Goal: Transaction & Acquisition: Purchase product/service

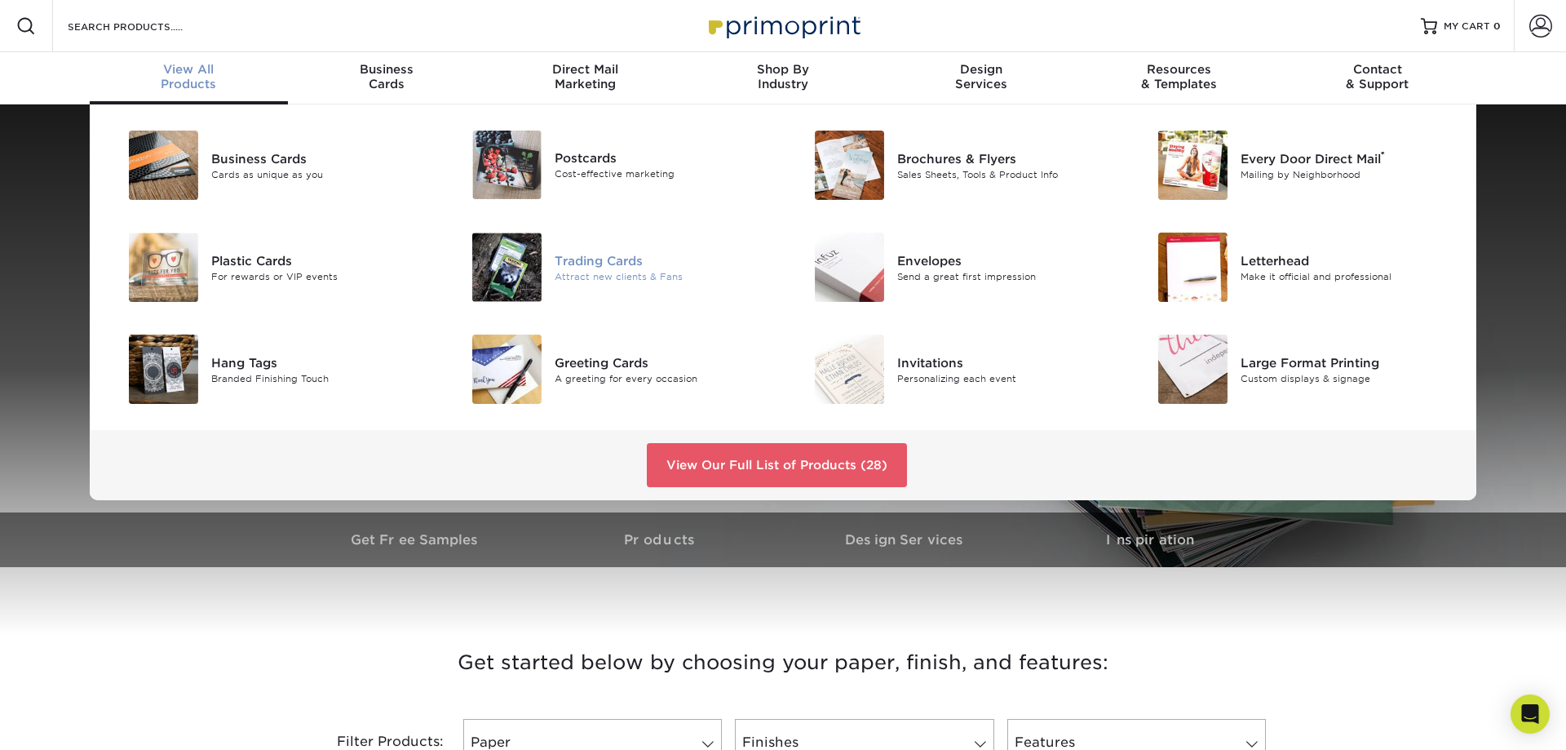
click at [522, 253] on img at bounding box center [506, 266] width 69 height 69
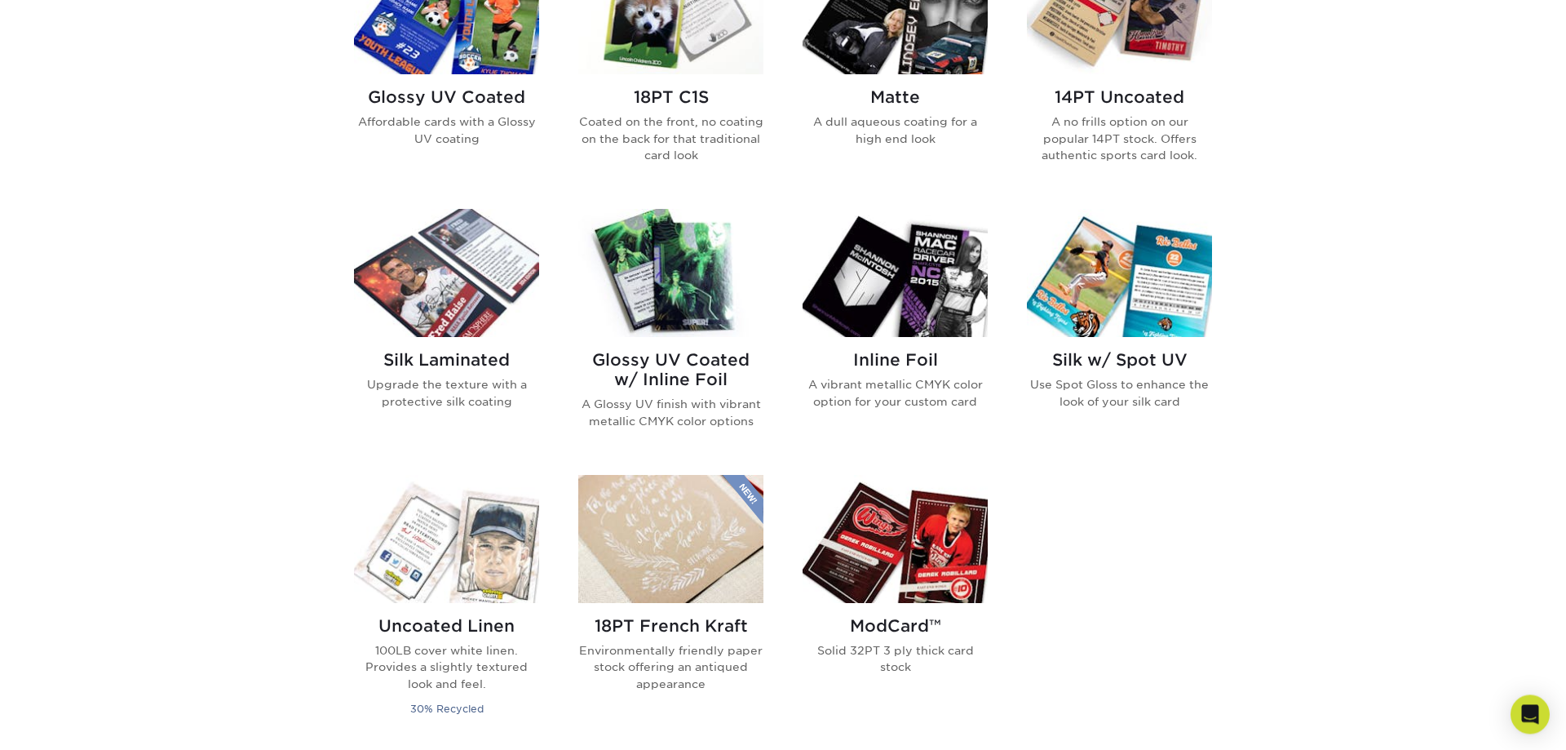
scroll to position [749, 0]
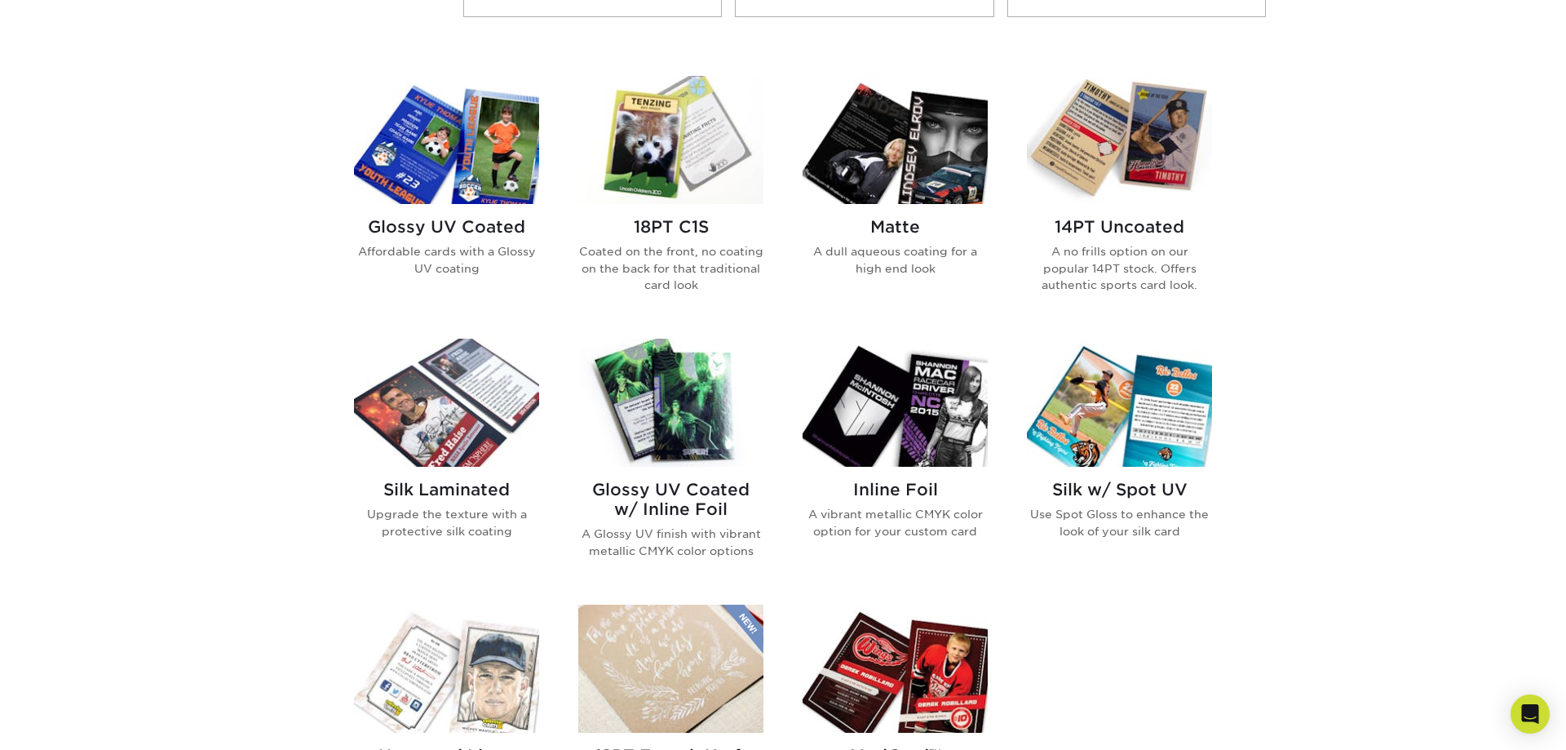
click at [436, 159] on img at bounding box center [446, 140] width 185 height 128
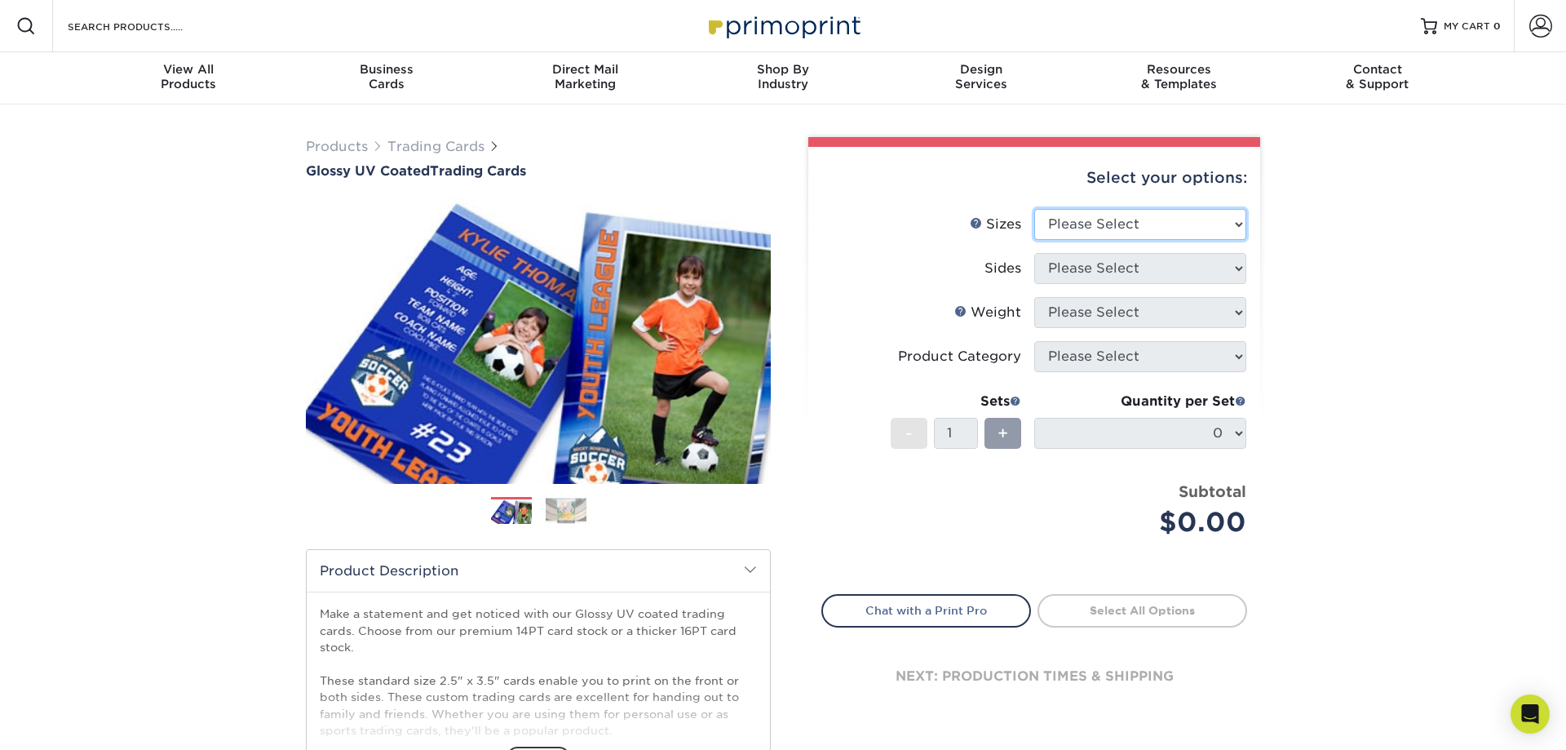
click at [1034, 209] on select "Please Select 2.5" x 3.5"" at bounding box center [1140, 224] width 212 height 31
select select "2.50x3.50"
click option "2.5" x 3.5"" at bounding box center [0, 0] width 0 height 0
click at [1034, 253] on select "Please Select Print Both Sides Print Front Only" at bounding box center [1140, 268] width 212 height 31
select select "13abbda7-1d64-4f25-8bb2-c179b224825d"
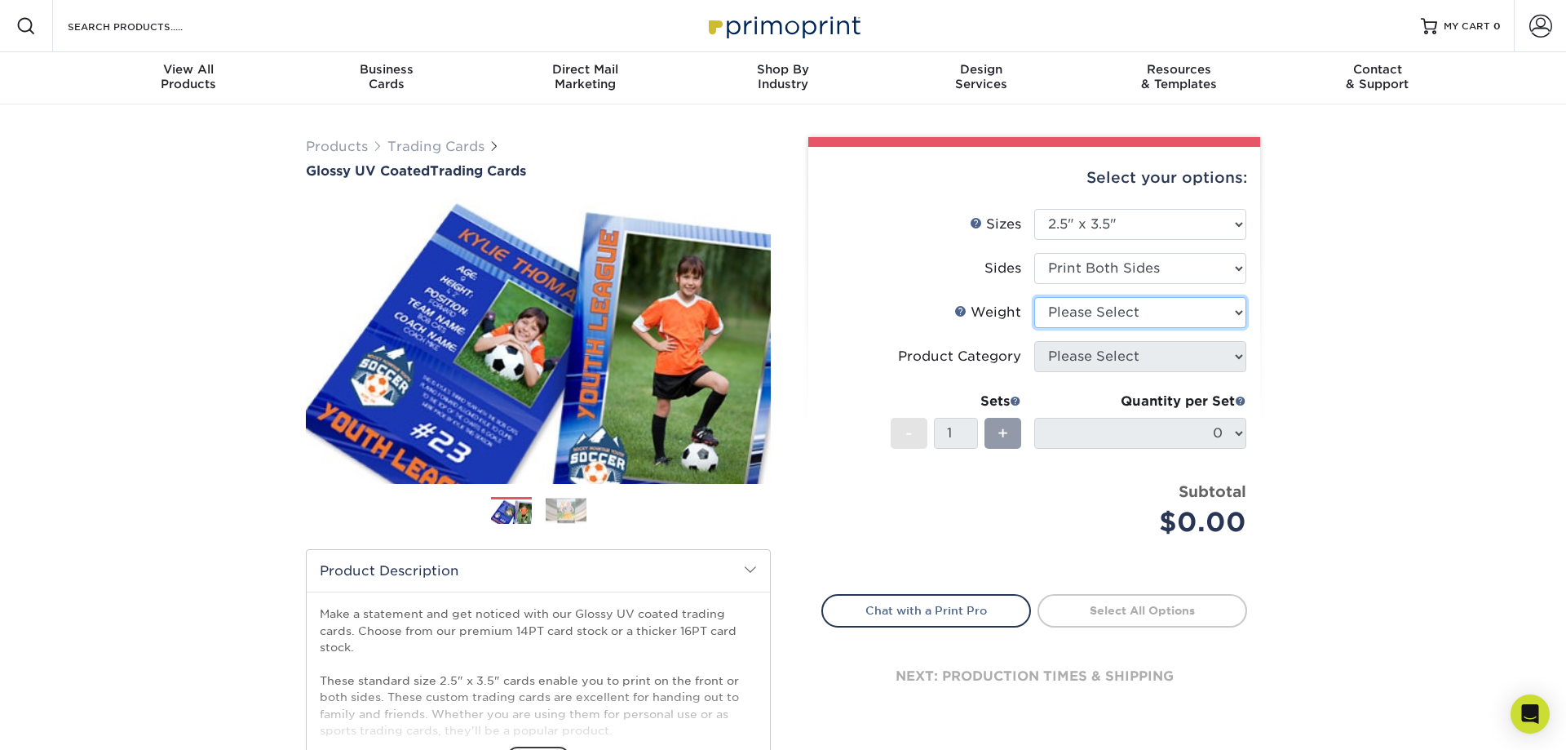
click at [1034, 297] on select "Please Select 16PT 14PT 18PT C1S" at bounding box center [1140, 312] width 212 height 31
click at [967, 311] on link "Weight Help" at bounding box center [960, 310] width 13 height 13
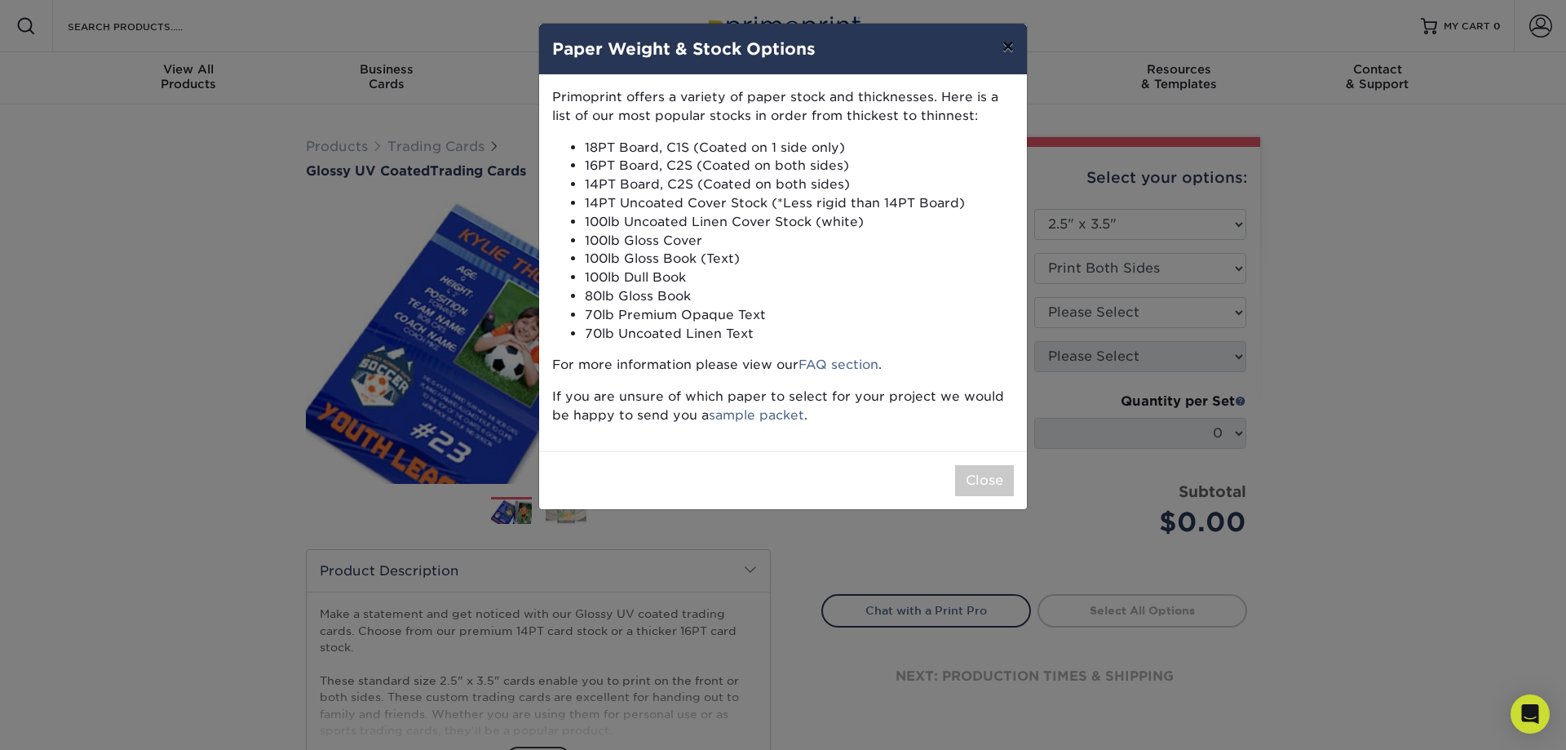
click at [1012, 49] on button "×" at bounding box center [1009, 47] width 38 height 46
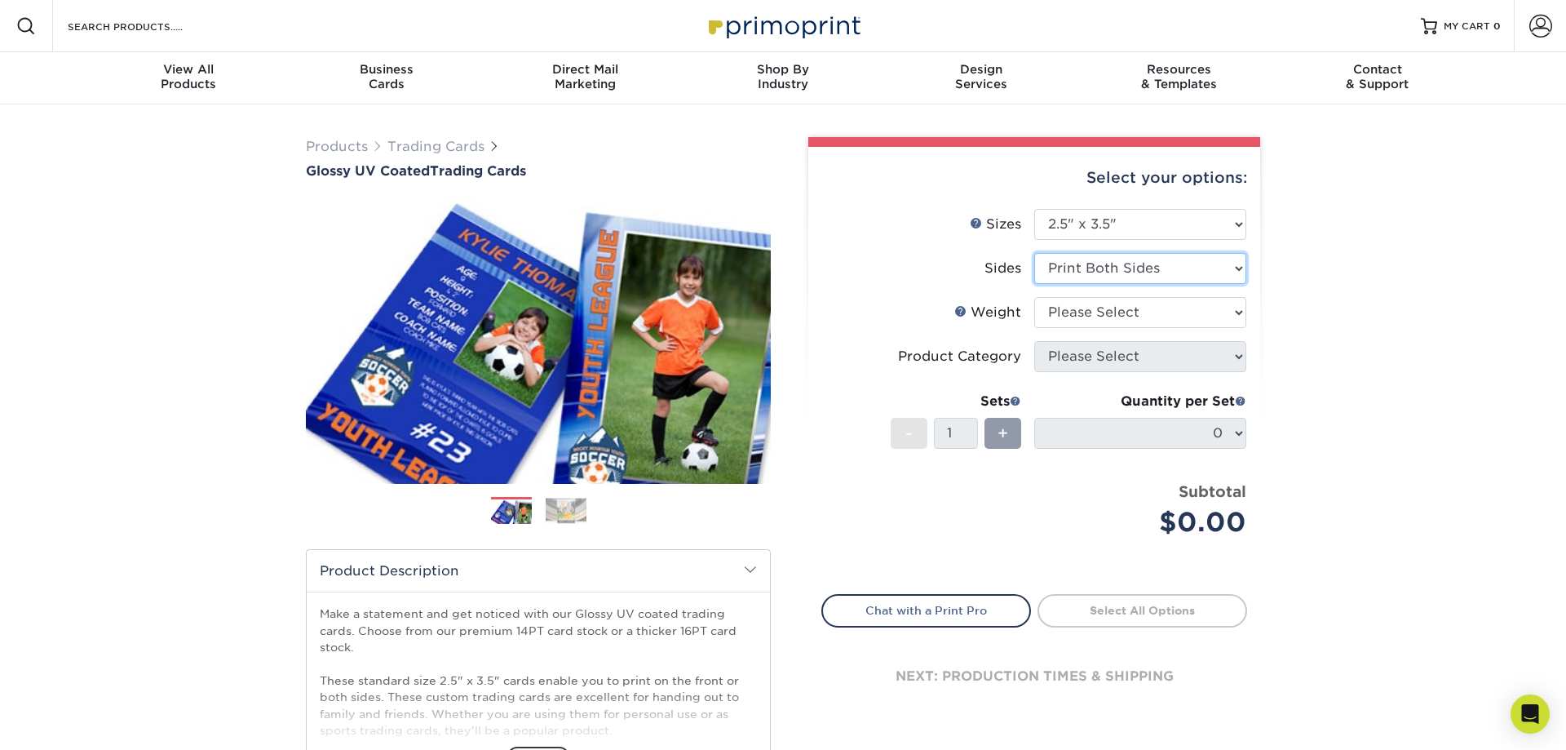
click at [1034, 253] on select "Please Select Print Both Sides Print Front Only" at bounding box center [1140, 268] width 212 height 31
click option "Print Both Sides" at bounding box center [0, 0] width 0 height 0
click at [1034, 297] on select "Please Select 16PT 14PT 18PT C1S" at bounding box center [1140, 312] width 212 height 31
select select "16PT"
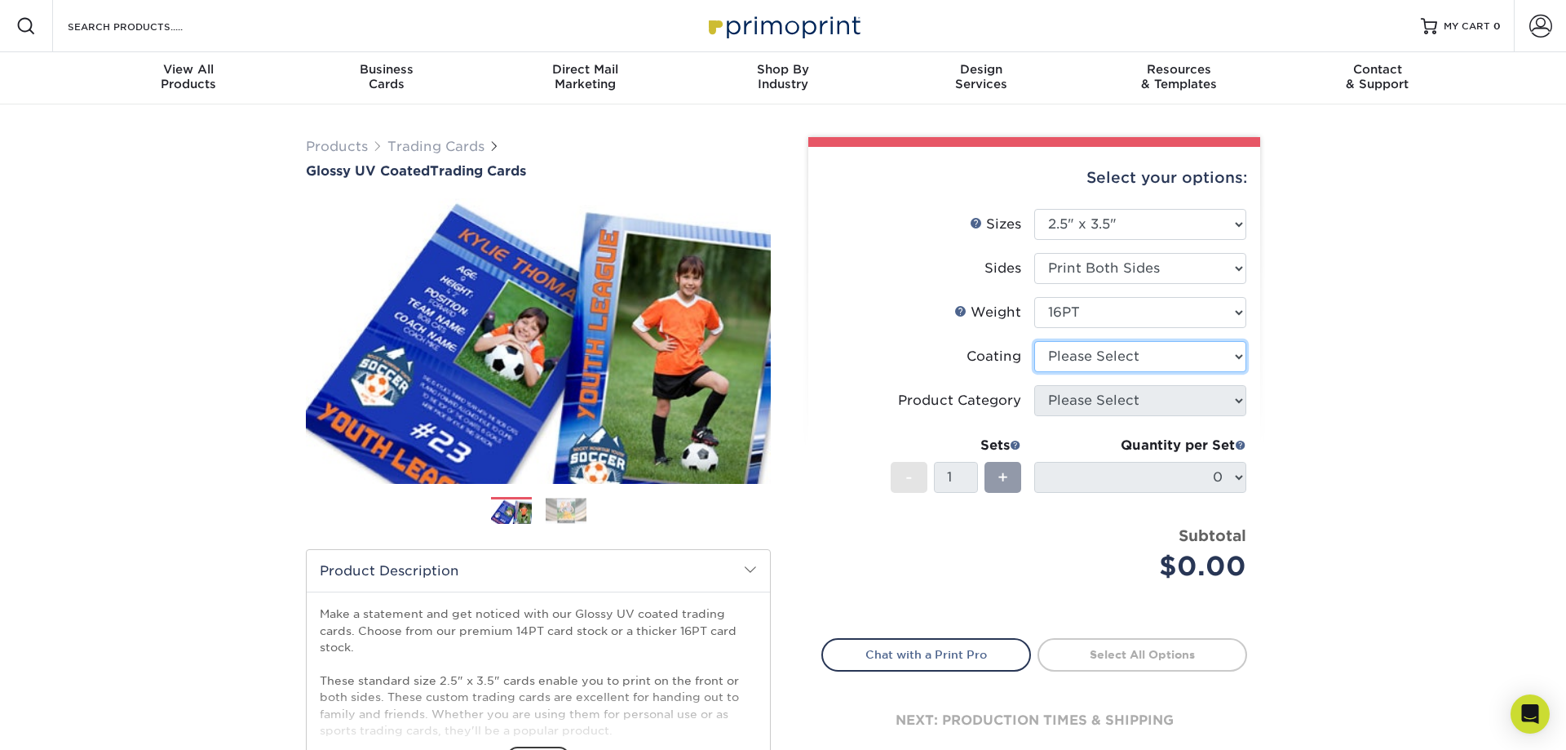
click at [1034, 341] on select at bounding box center [1140, 356] width 212 height 31
select select "ae367451-b2b8-45df-a344-0f05b6a12993"
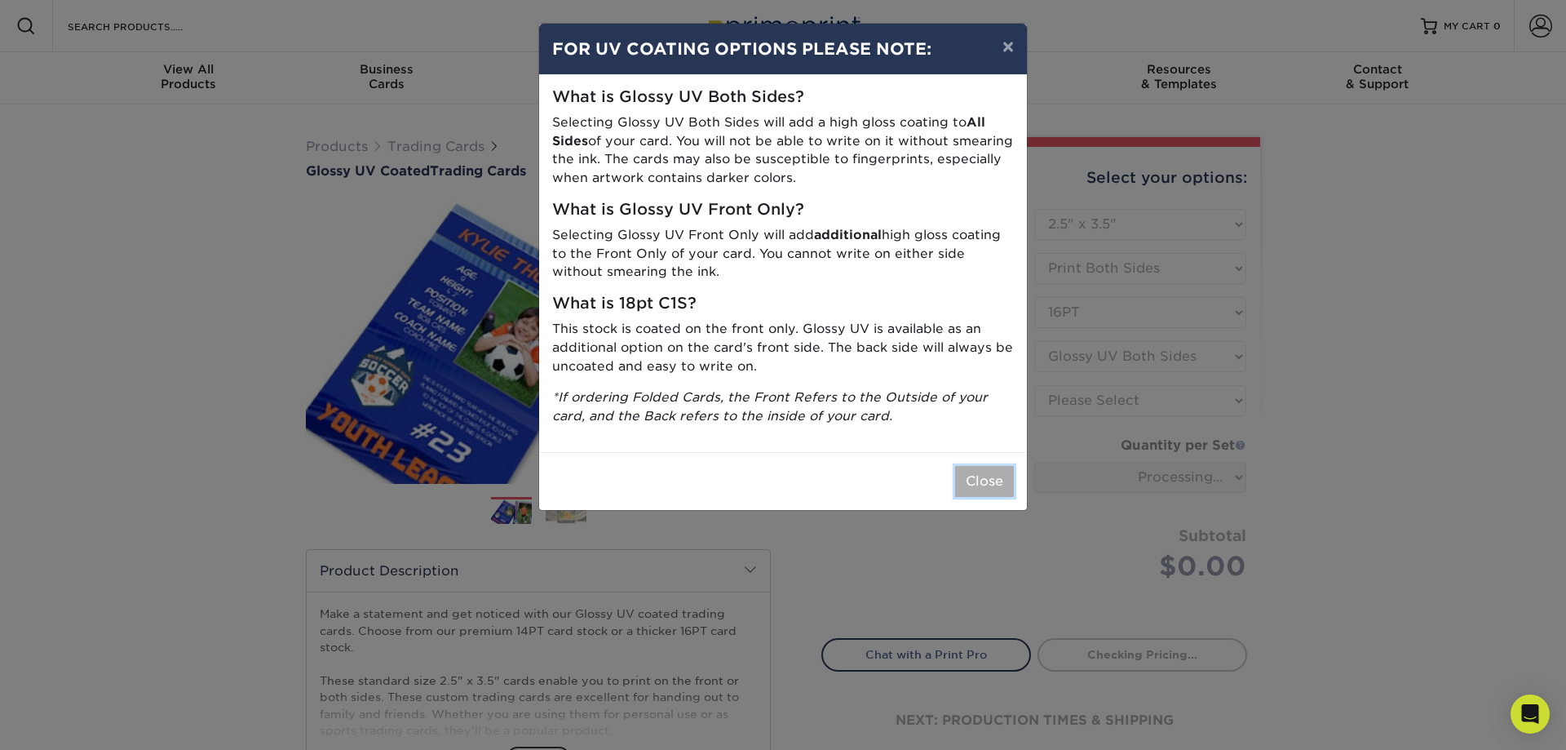
click at [993, 480] on button "Close" at bounding box center [984, 481] width 59 height 31
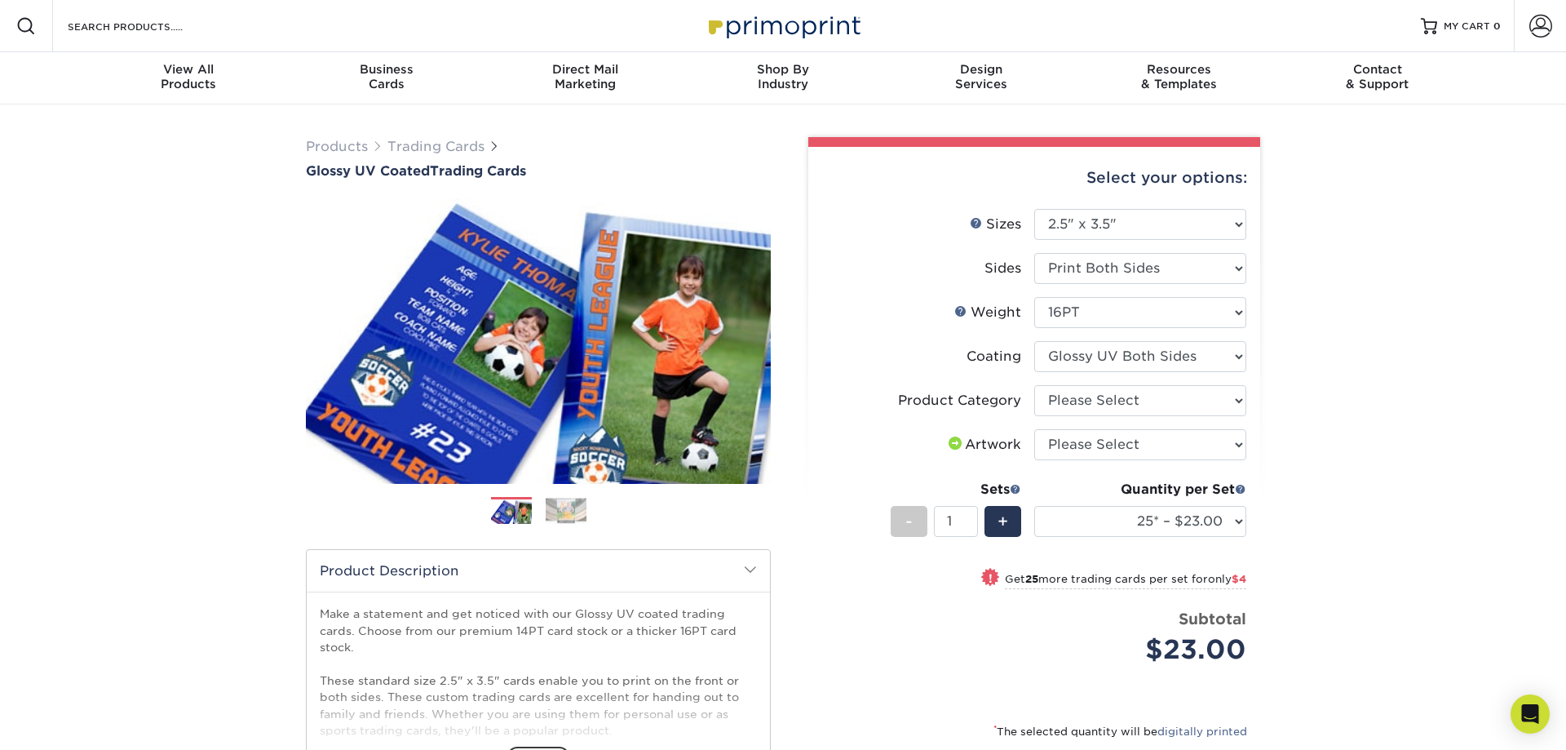
scroll to position [166, 0]
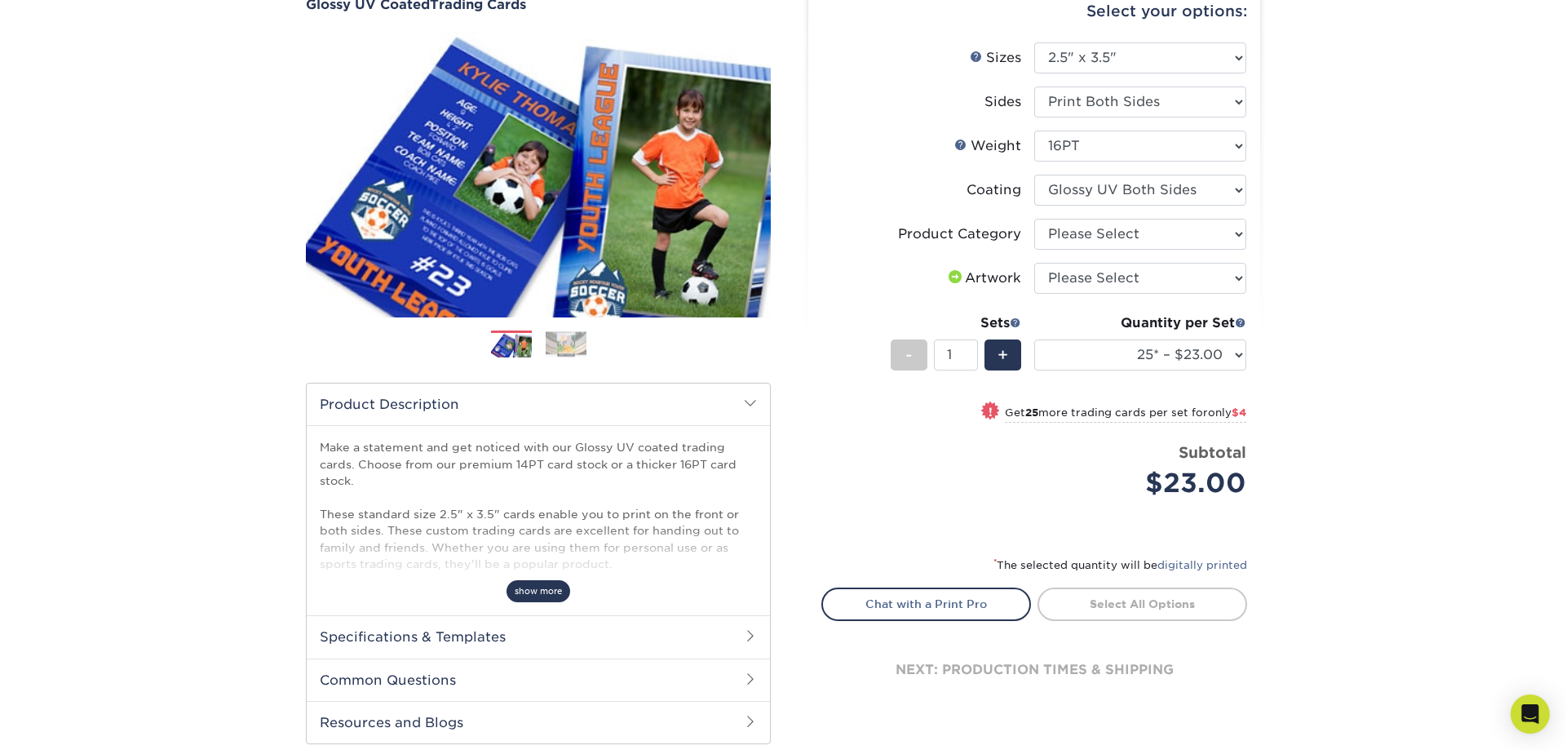
click at [539, 587] on span "show more" at bounding box center [539, 591] width 64 height 22
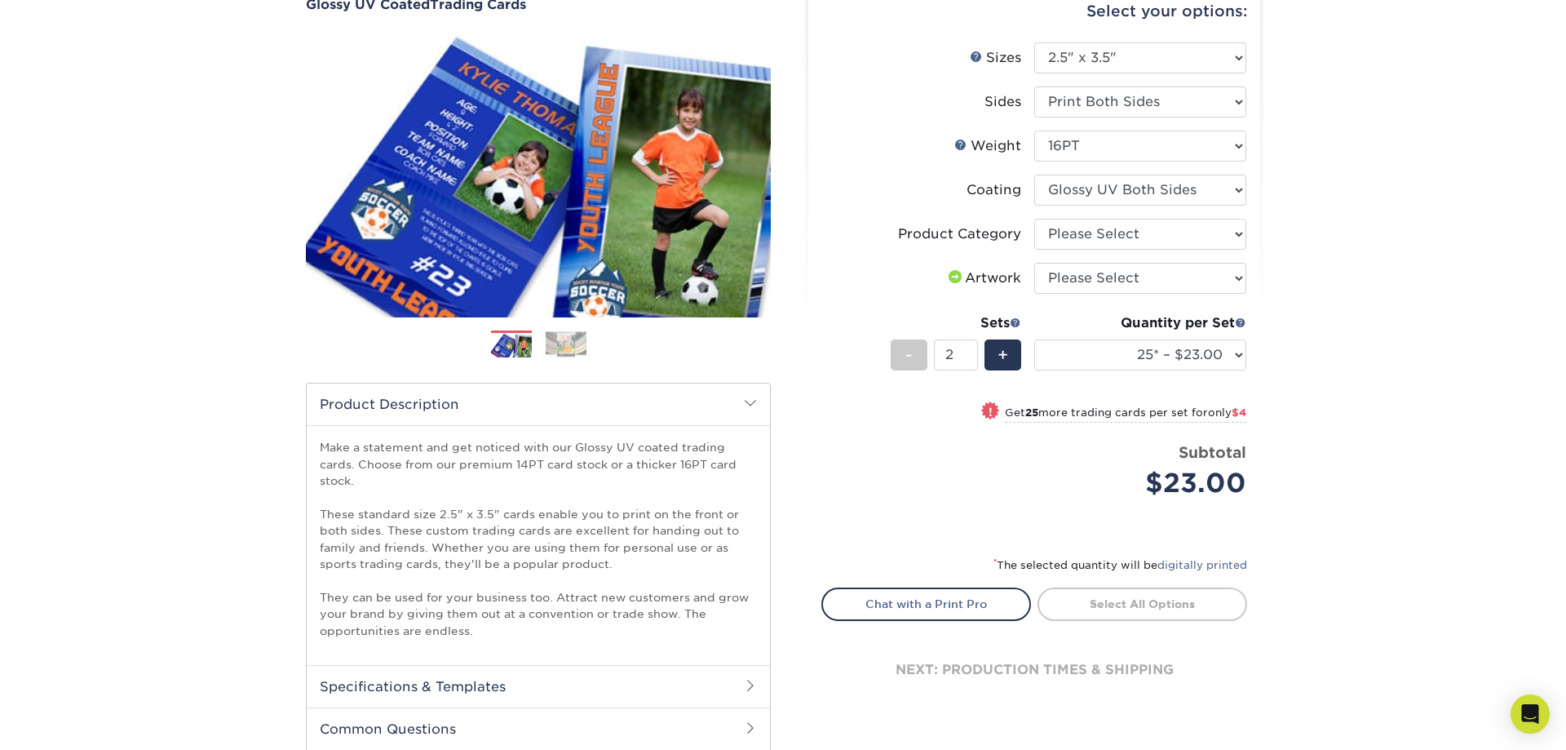
click at [975, 352] on input "2" at bounding box center [955, 354] width 43 height 31
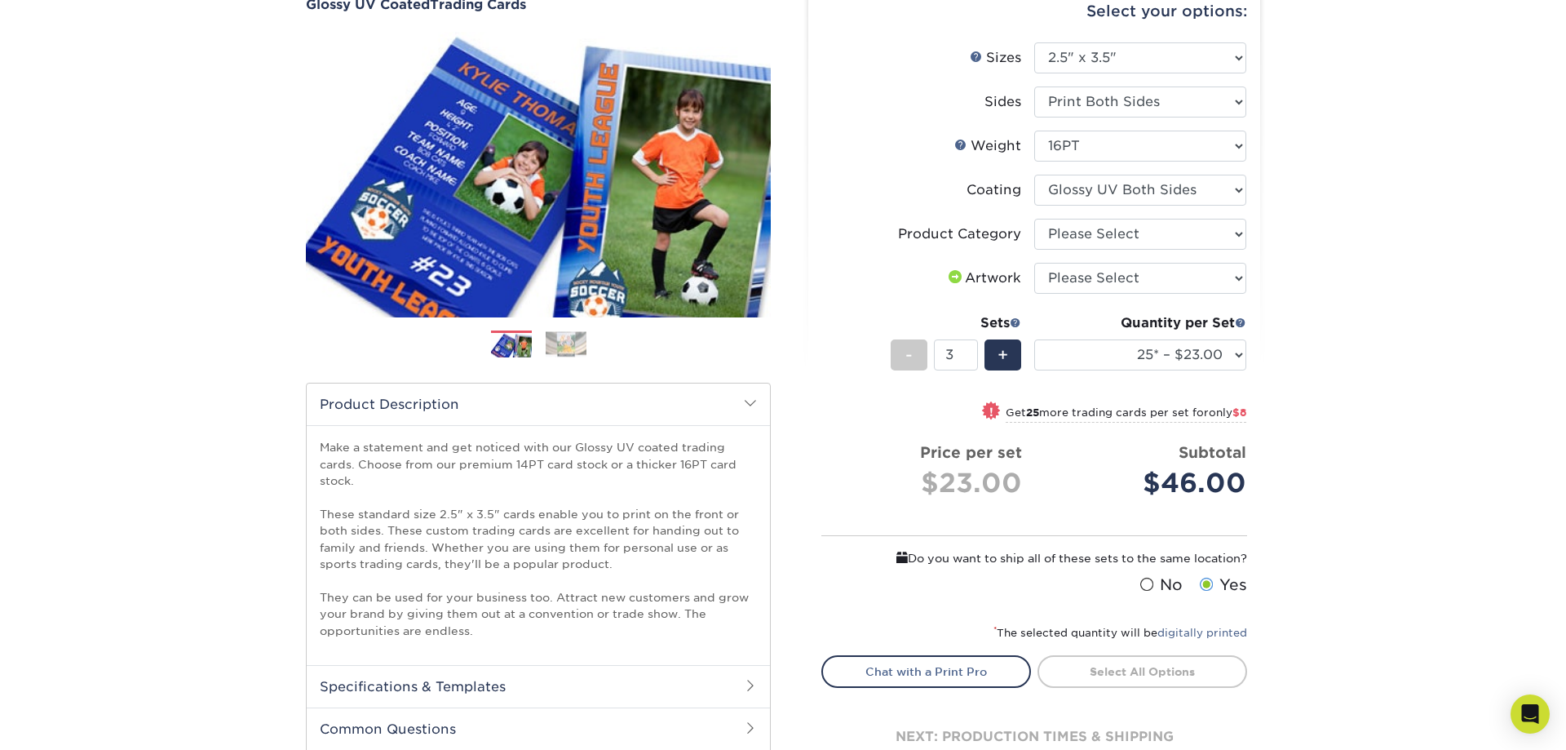
type input "3"
click at [975, 352] on input "3" at bounding box center [955, 354] width 43 height 31
click at [1034, 339] on select "25* – $23.00 50* – $27.00 75* – $33.00 100* – $37.00 250* – $47.00 500 – $58.00…" at bounding box center [1140, 354] width 212 height 31
select select "5000 – $192.00"
click option "5000 – $192.00" at bounding box center [0, 0] width 0 height 0
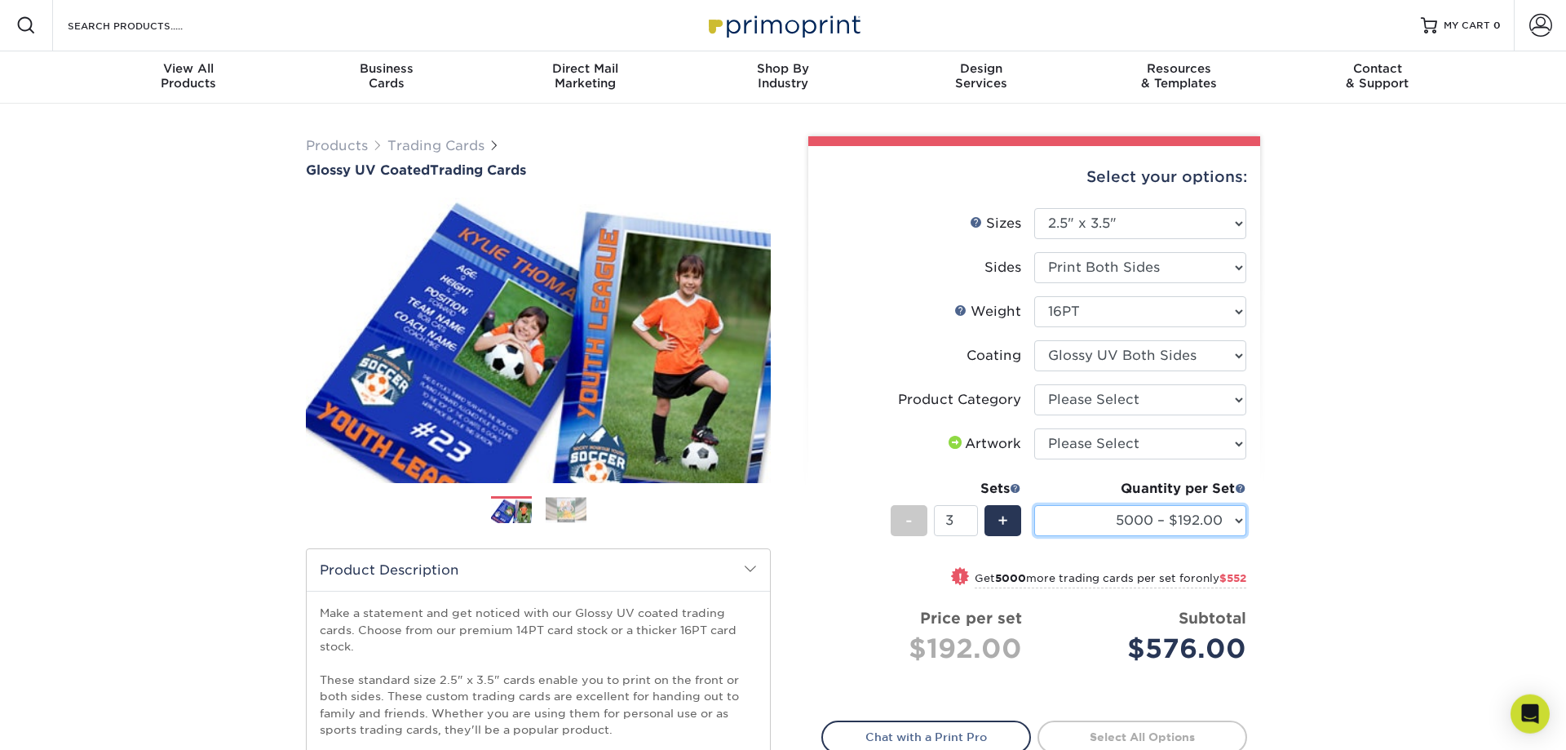
scroll to position [0, 0]
click at [918, 515] on div "-" at bounding box center [909, 521] width 37 height 31
type input "1"
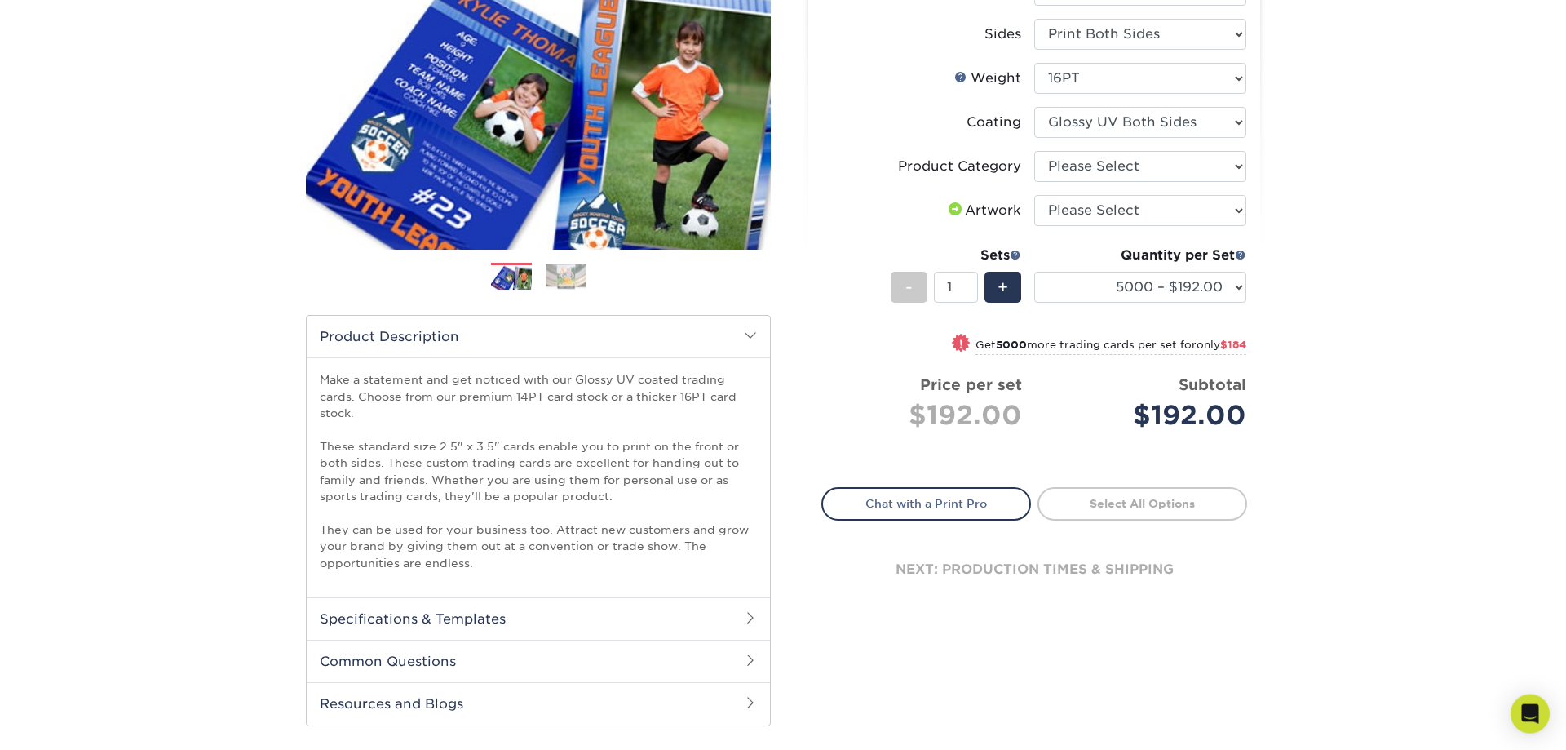
scroll to position [250, 0]
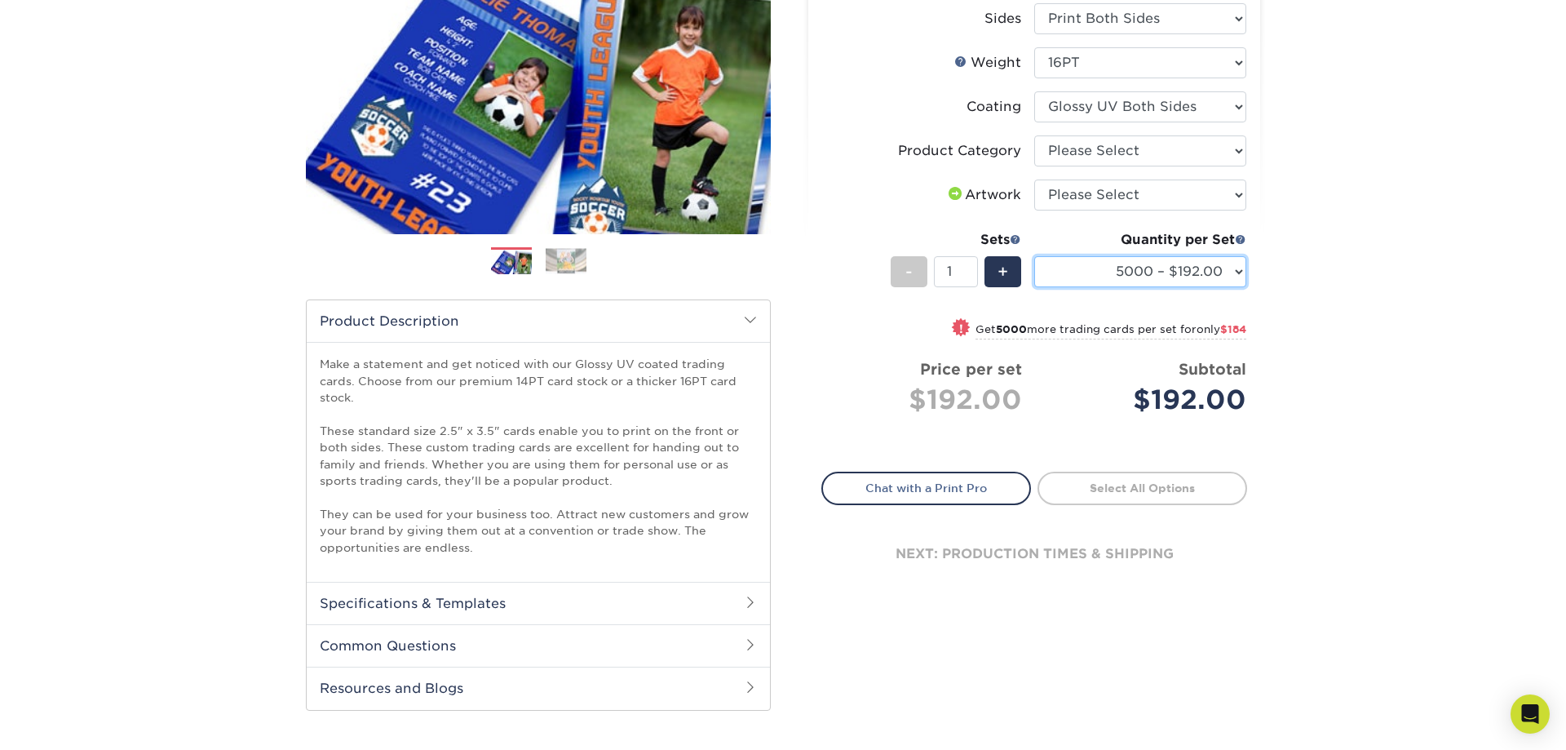
click option "5000 – $192.00" at bounding box center [0, 0] width 0 height 0
click at [1034, 256] on select "25* – $23.00 50* – $27.00 75* – $33.00 100* – $37.00 250* – $47.00 500 – $58.00…" at bounding box center [1140, 271] width 212 height 31
select select "1000 – $71.00"
click option "1000 – $71.00" at bounding box center [0, 0] width 0 height 0
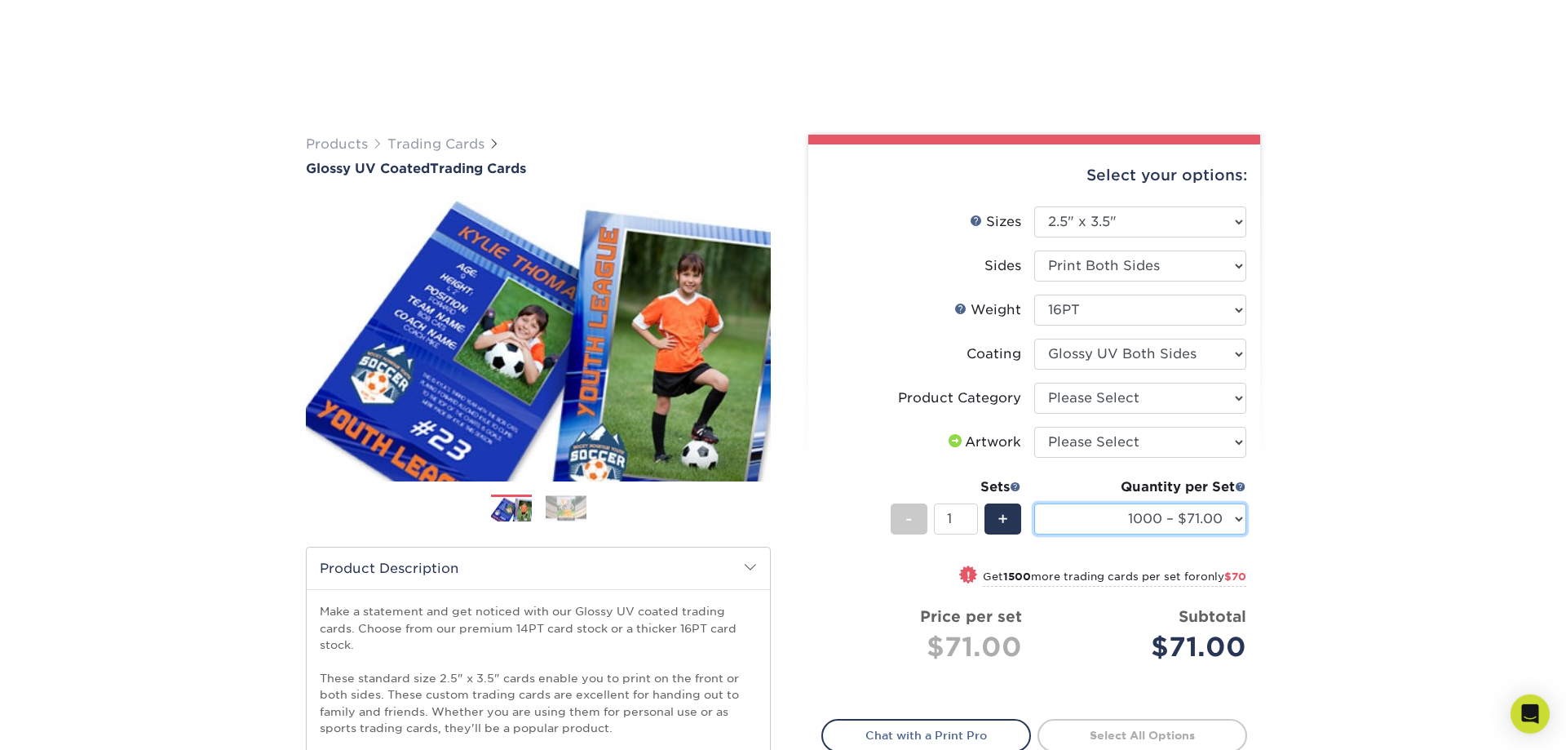
scroll to position [0, 0]
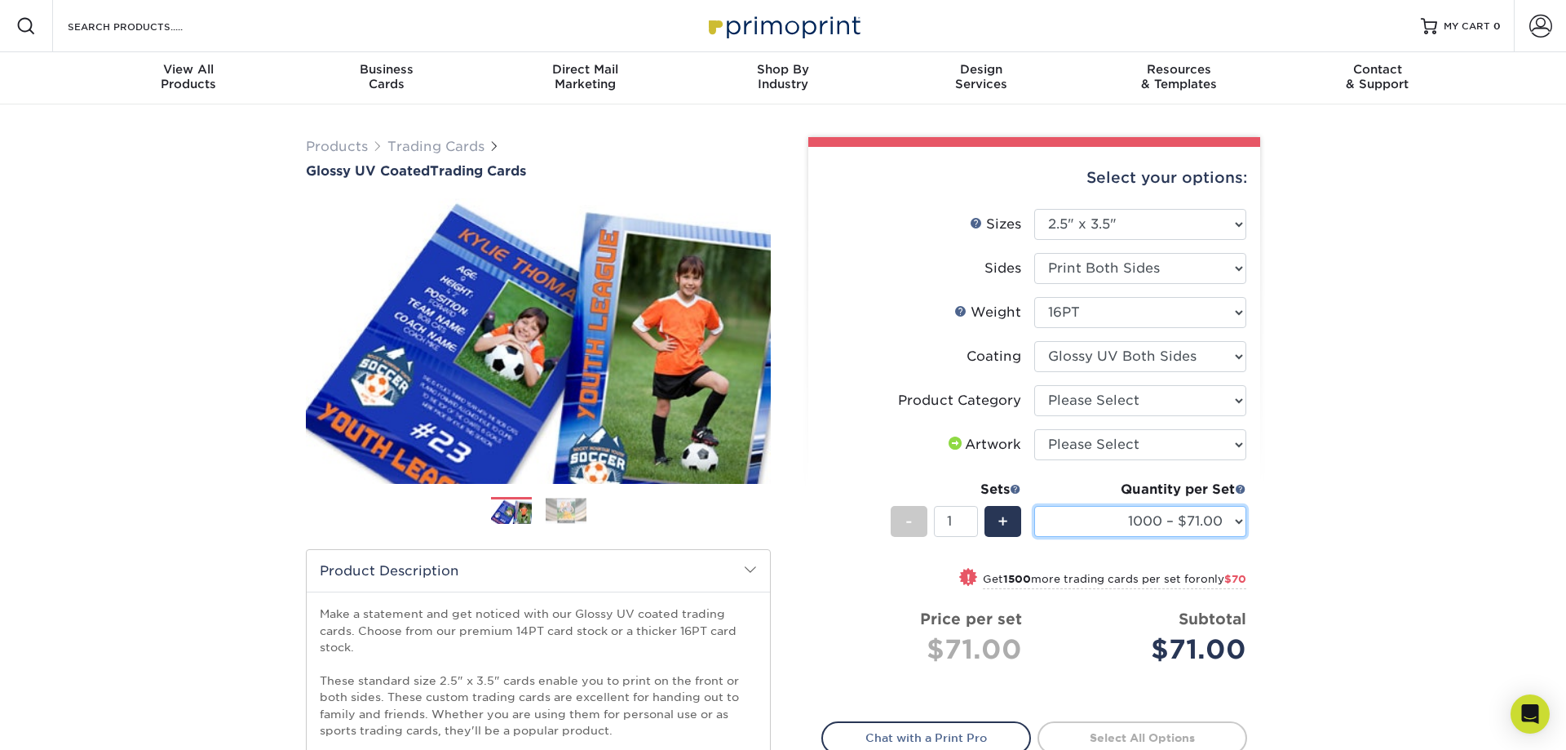
click at [1034, 506] on select "25* – $23.00 50* – $27.00 75* – $33.00 100* – $37.00 250* – $47.00 500 – $58.00…" at bounding box center [1140, 521] width 212 height 31
click at [110, 336] on div "Products Trading Cards Glossy UV Coated Trading Cards Previous Next /" at bounding box center [783, 564] width 1566 height 921
click at [85, 193] on div "Products Trading Cards Glossy UV Coated Trading Cards Previous Next /" at bounding box center [783, 564] width 1566 height 921
click option "16PT" at bounding box center [0, 0] width 0 height 0
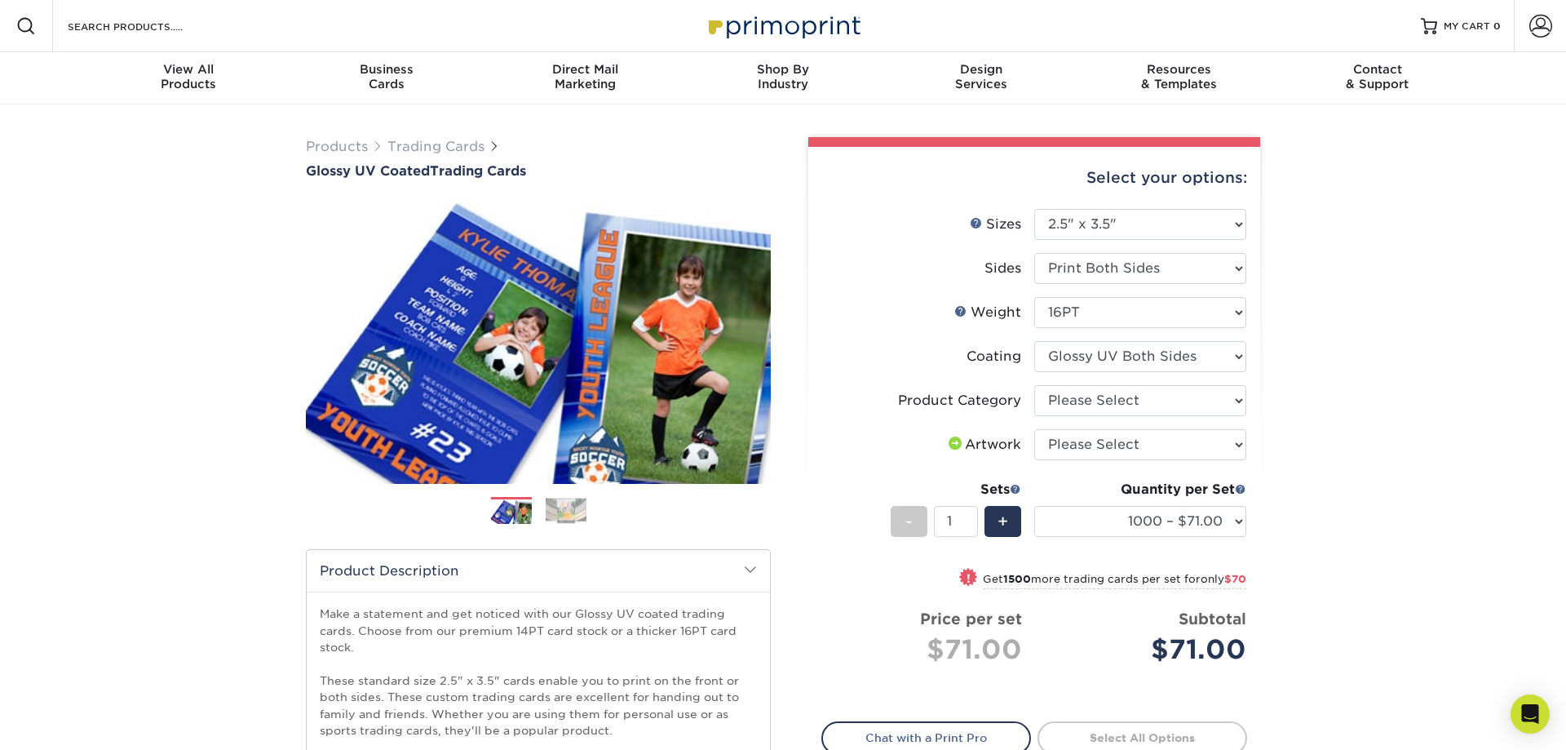
click at [1086, 291] on li "Sides Please Select Print Both Sides Print Front Only" at bounding box center [1034, 275] width 424 height 44
click at [1034, 253] on select "Please Select Print Both Sides Print Front Only" at bounding box center [1140, 268] width 212 height 31
select select "32d3c223-f82c-492b-b915-ba065a00862f"
select select
select select "-1"
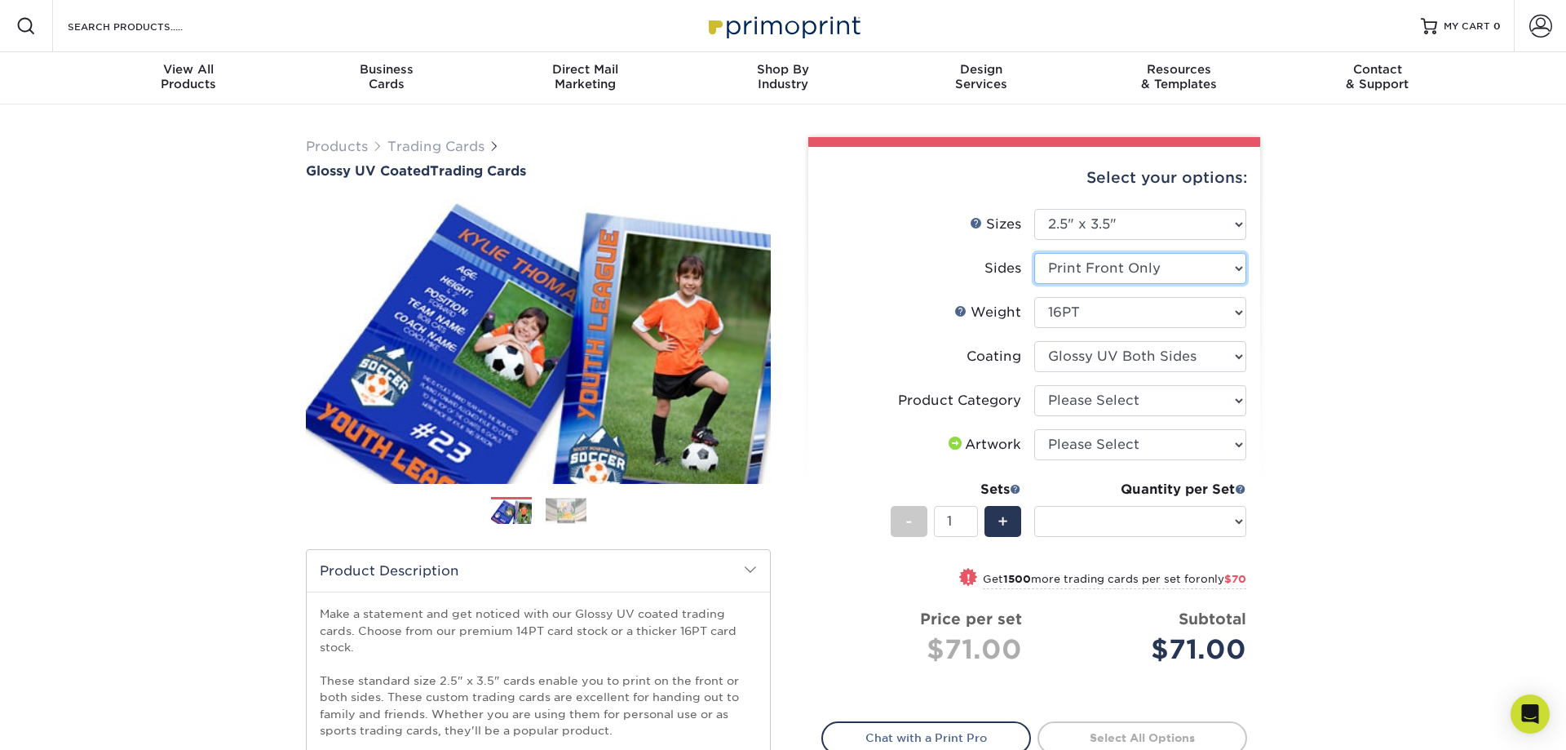
select select "-1"
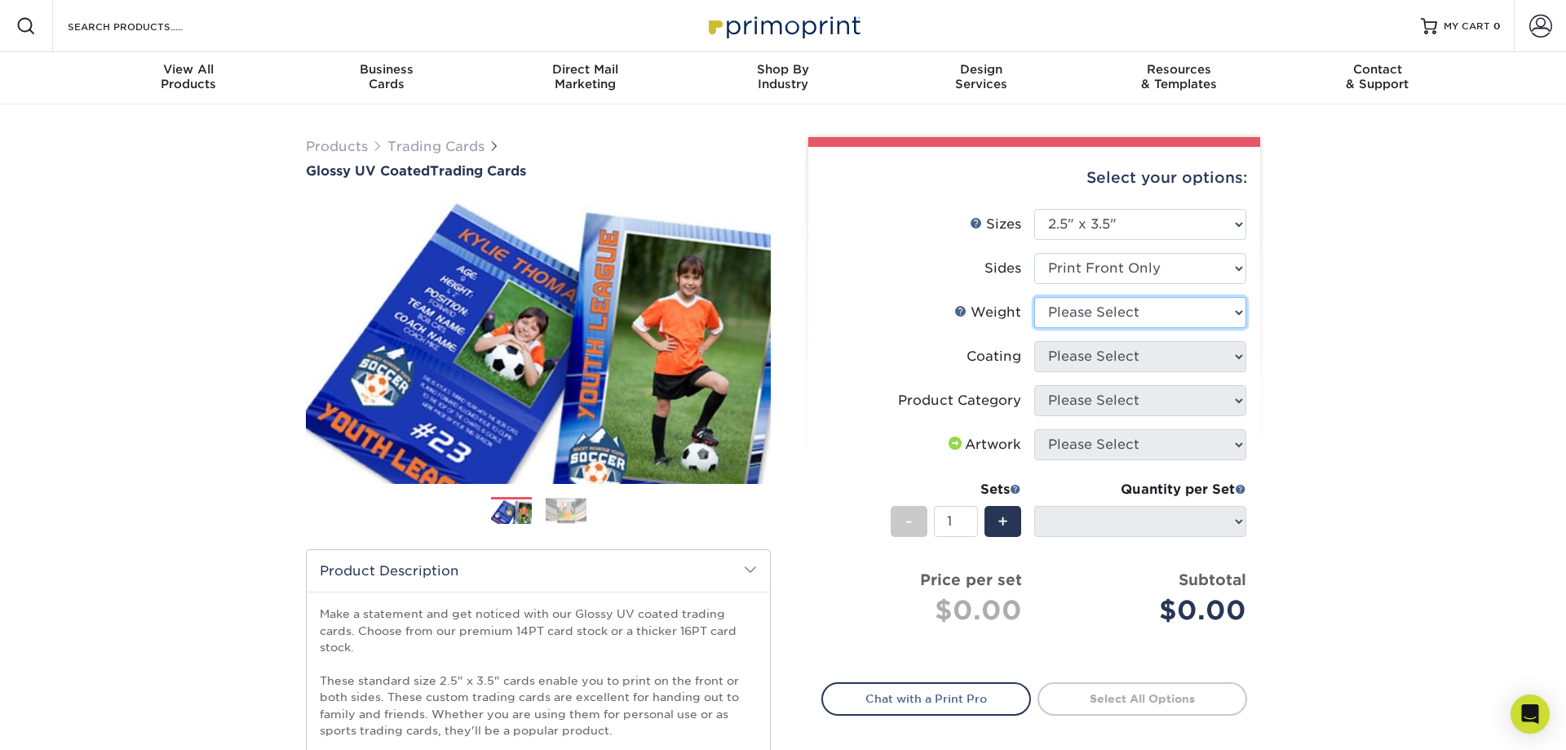
click at [1034, 297] on select "Please Select 16PT 14PT 18PT C1S" at bounding box center [1140, 312] width 212 height 31
select select "14PT"
select select
click at [1034, 341] on select at bounding box center [1140, 356] width 212 height 31
select select "1e8116af-acfc-44b1-83dc-8181aa338834"
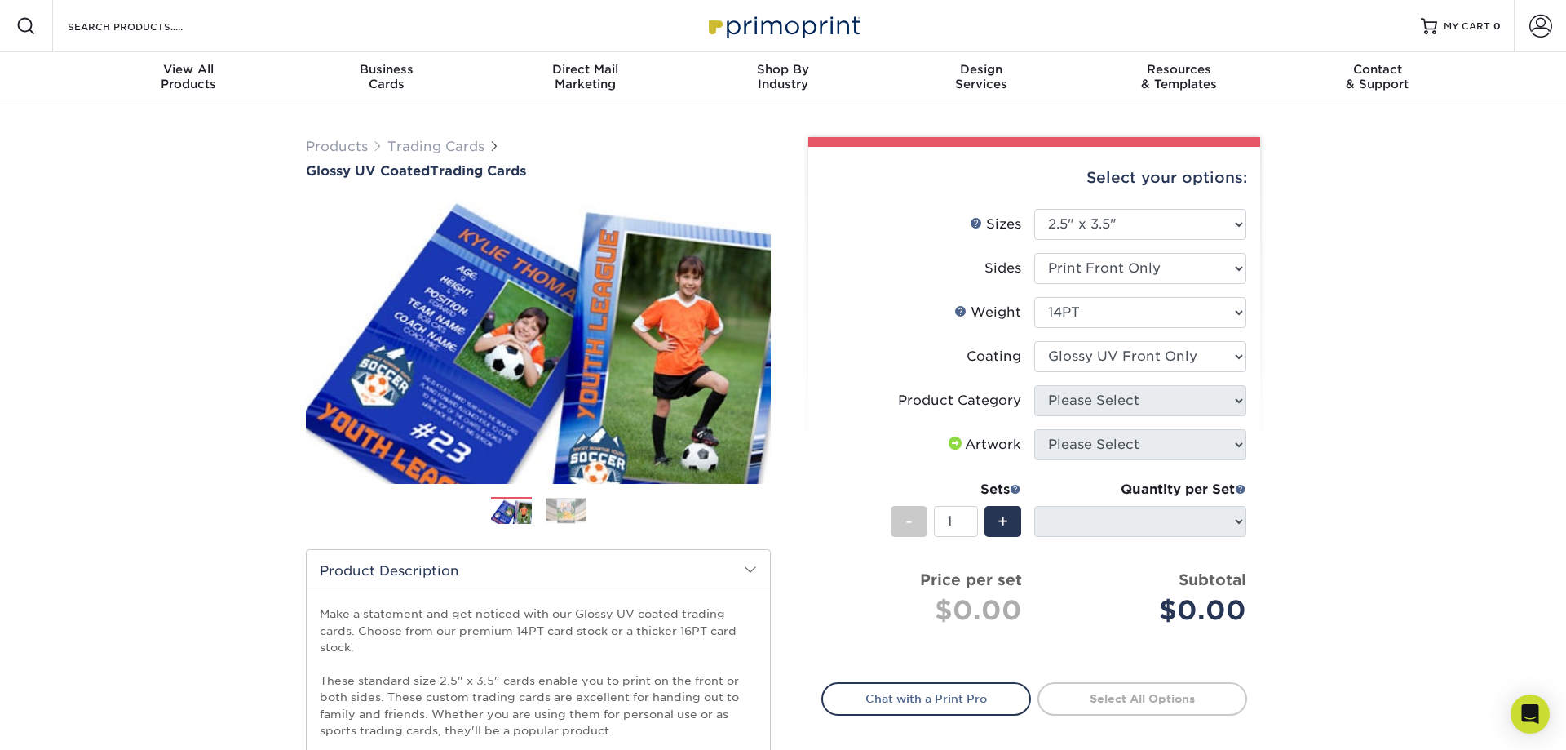
select select "-1"
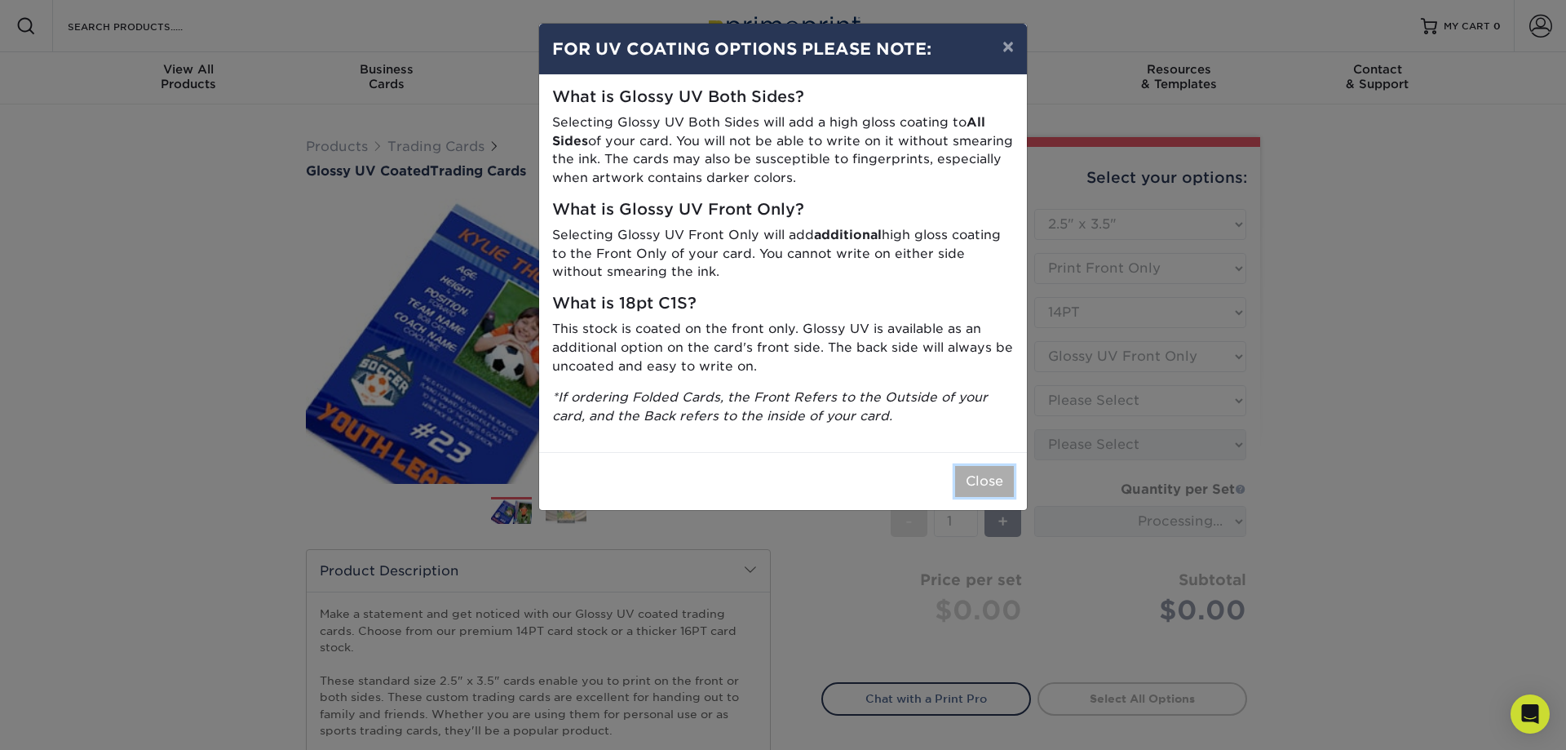
click at [984, 479] on button "Close" at bounding box center [984, 481] width 59 height 31
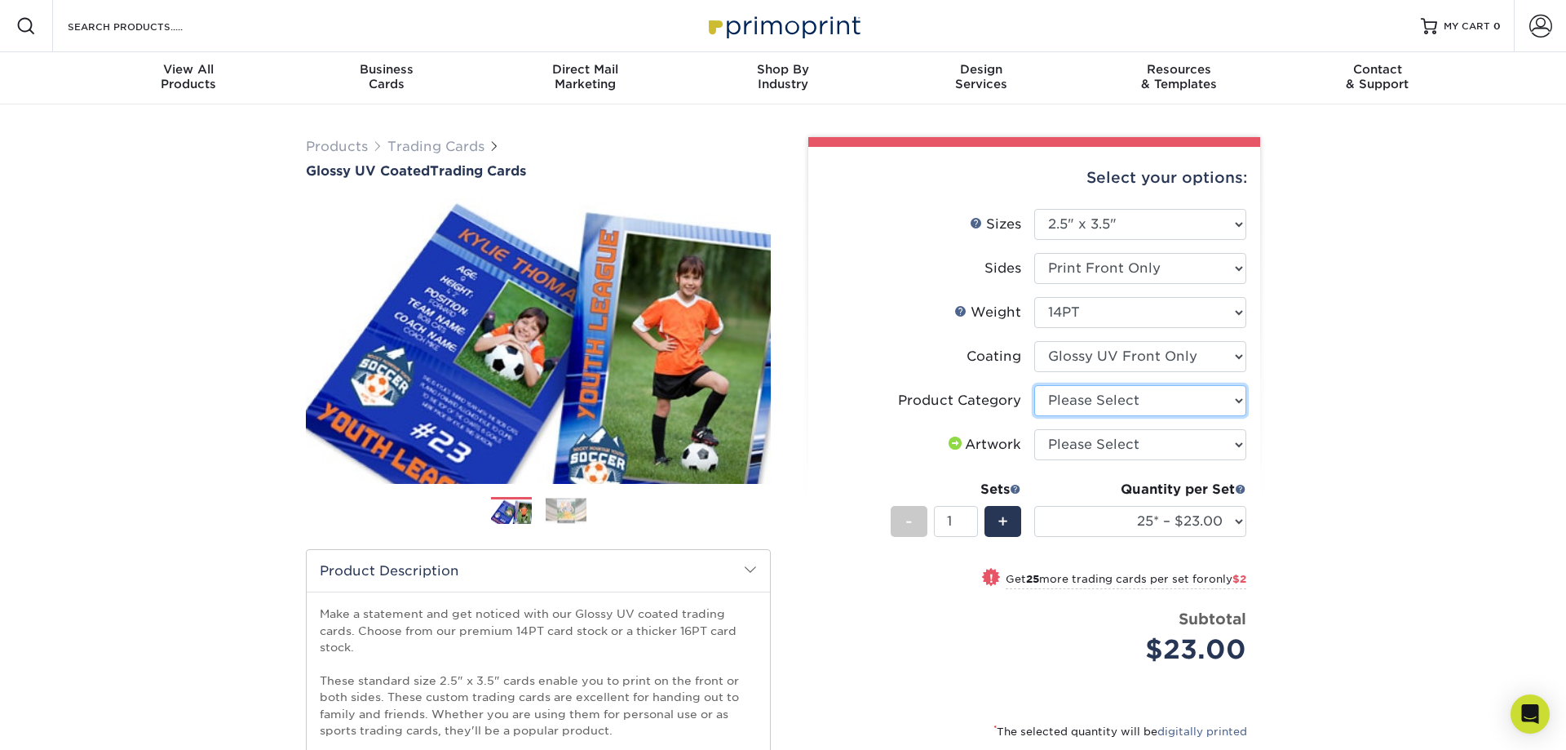
click at [1034, 385] on select "Please Select Trading Cards" at bounding box center [1140, 400] width 212 height 31
select select "c2f9bce9-36c2-409d-b101-c29d9d031e18"
click option "Trading Cards" at bounding box center [0, 0] width 0 height 0
click at [1034, 429] on select "Please Select I will upload files I need a design - $100" at bounding box center [1140, 444] width 212 height 31
select select "upload"
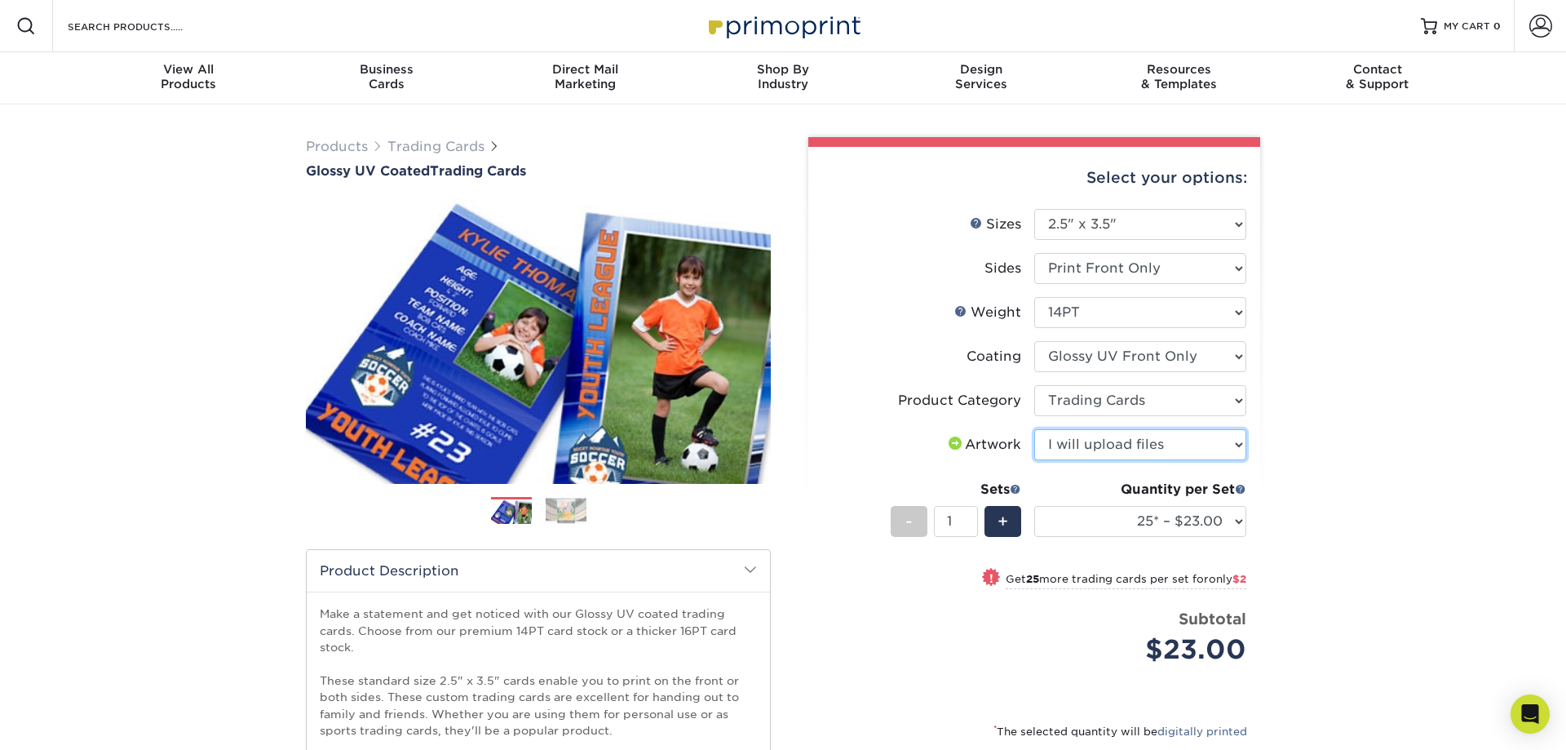
click option "I will upload files" at bounding box center [0, 0] width 0 height 0
click at [996, 522] on div "+" at bounding box center [1003, 521] width 37 height 31
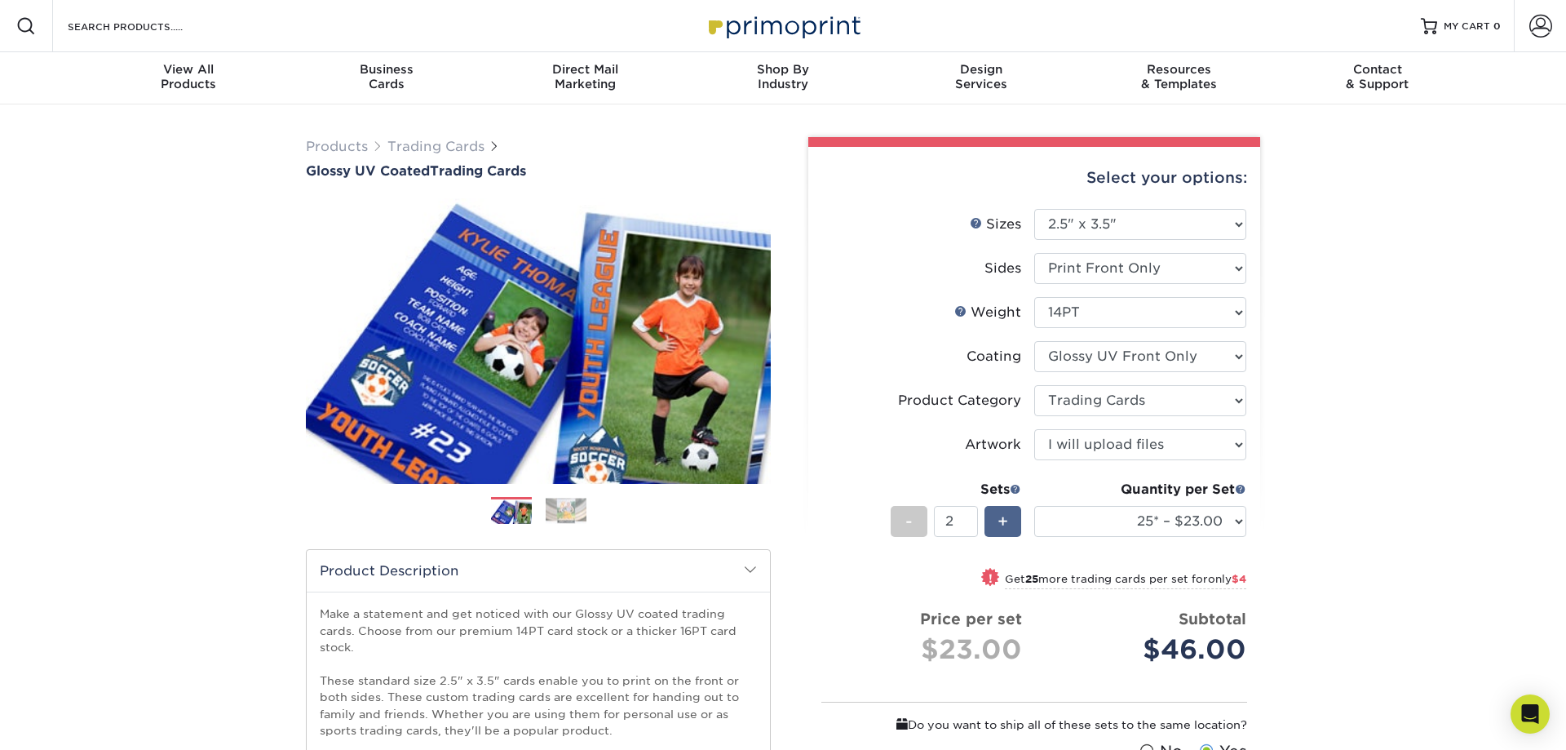
click at [996, 522] on div "+" at bounding box center [1003, 521] width 37 height 31
click at [910, 518] on span "-" at bounding box center [908, 521] width 7 height 24
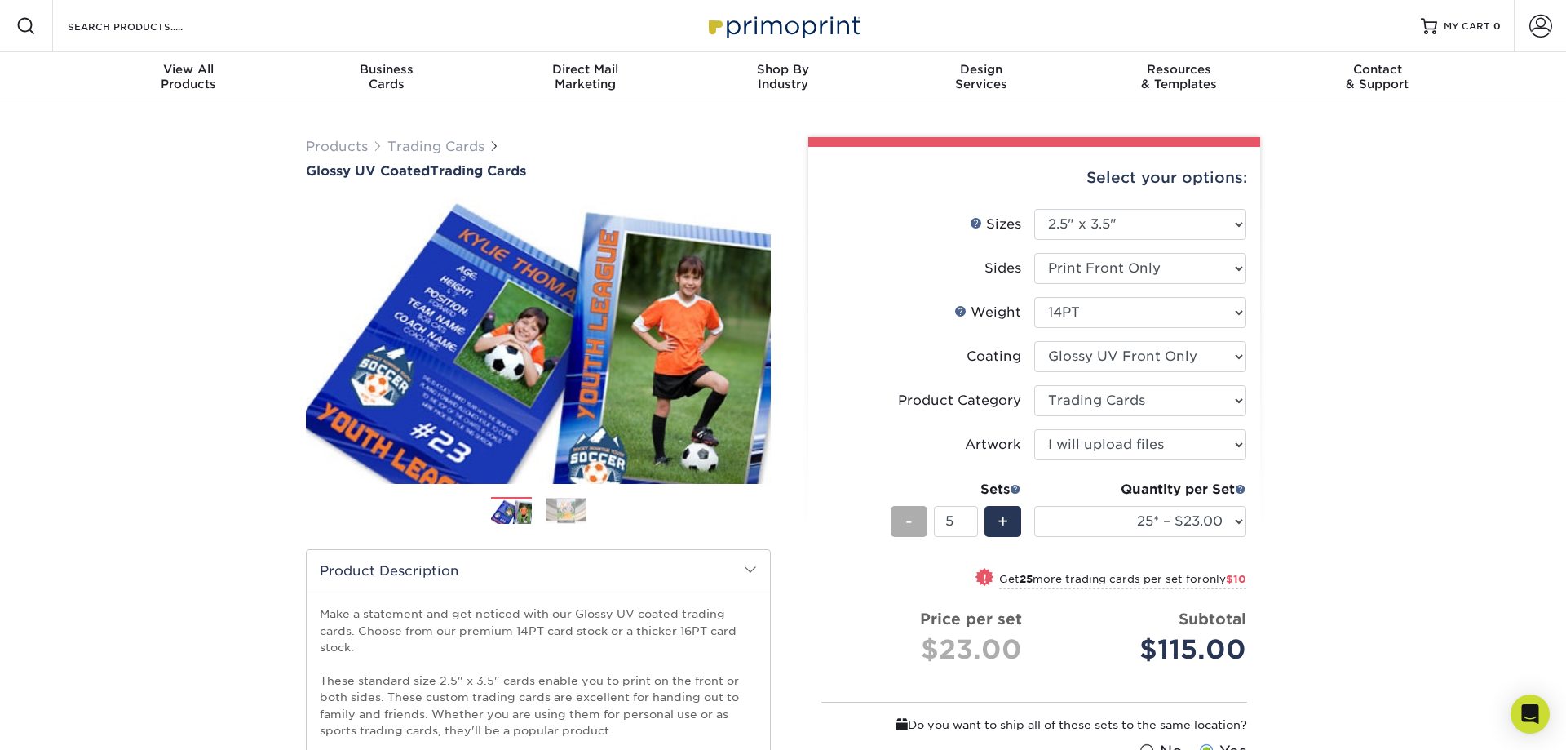
click at [910, 518] on span "-" at bounding box center [908, 521] width 7 height 24
type input "1"
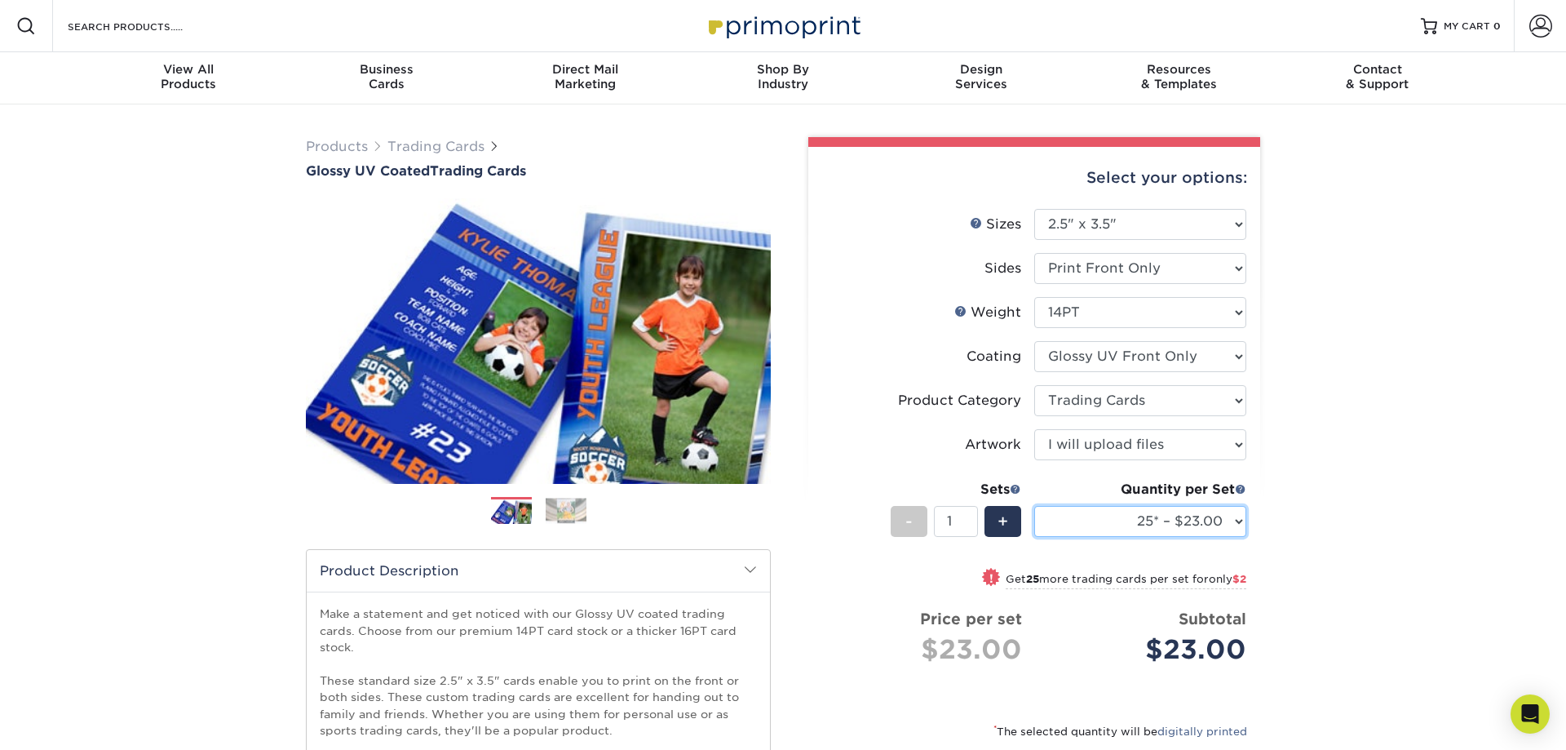
click at [1034, 506] on select "25* – $23.00 50* – $25.00 75* – $26.00 100* – $37.00 250* – $48.00 500 – $59.00…" at bounding box center [1140, 521] width 212 height 31
select select "2500 – $141.00"
click option "2500 – $141.00" at bounding box center [0, 0] width 0 height 0
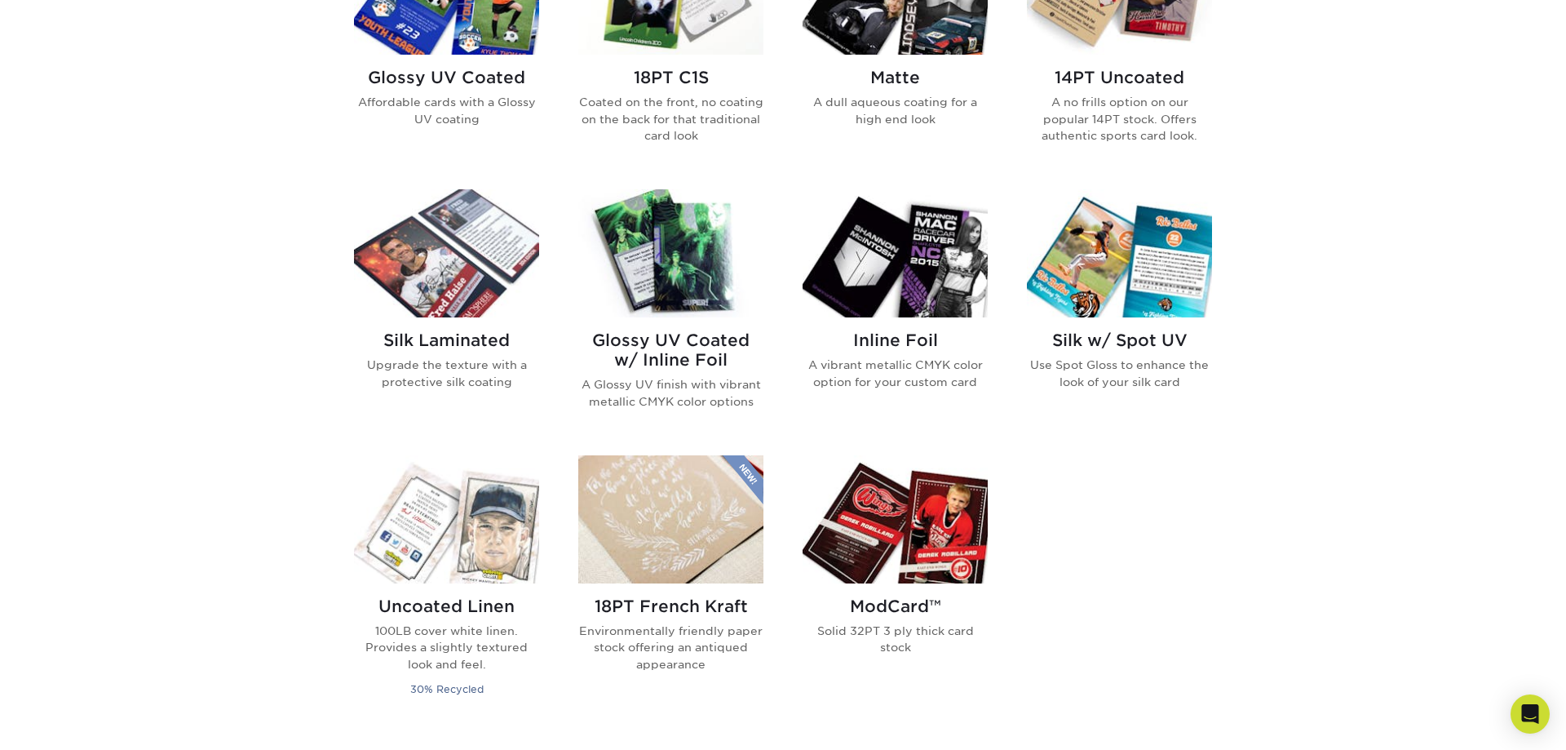
scroll to position [915, 0]
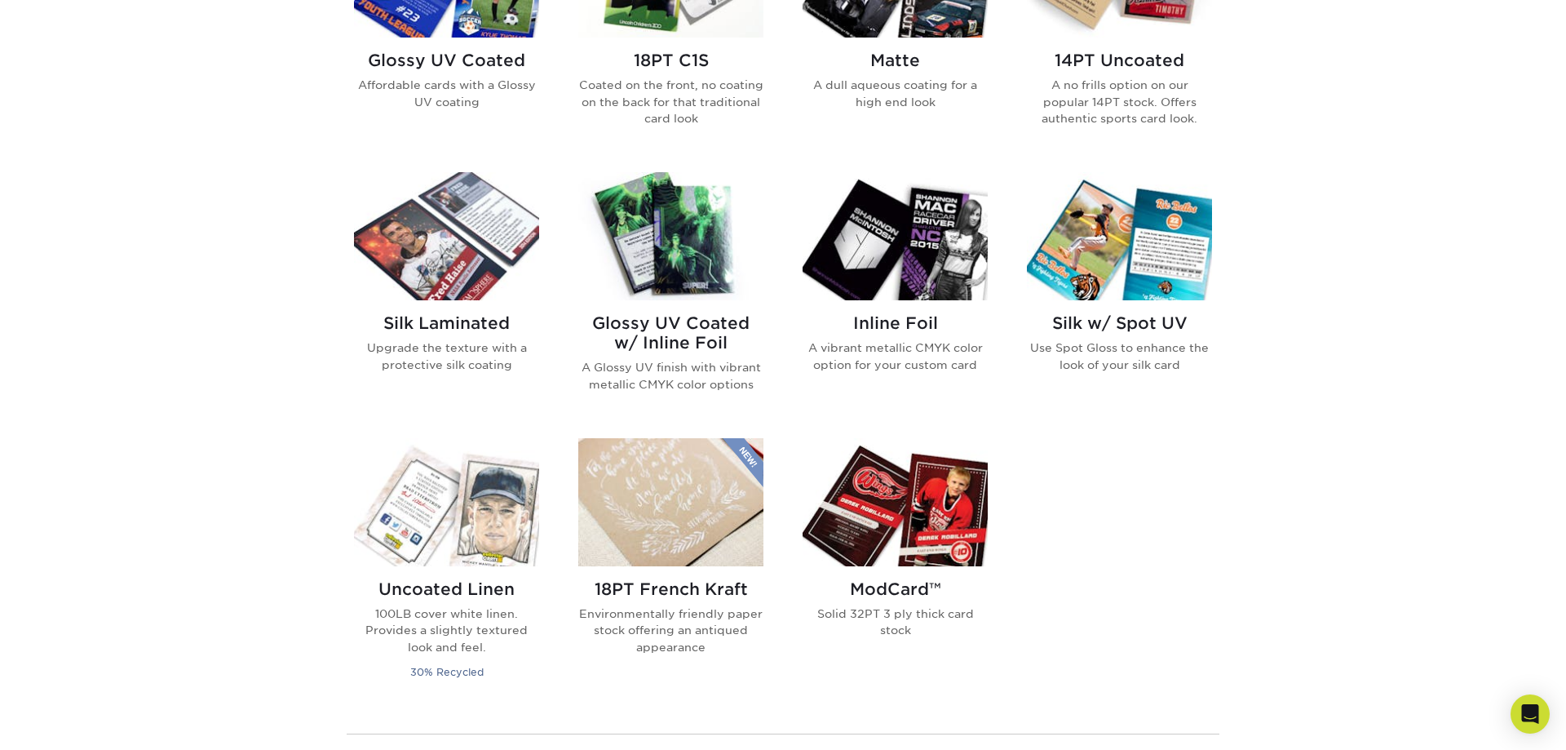
click at [697, 279] on img at bounding box center [670, 236] width 185 height 128
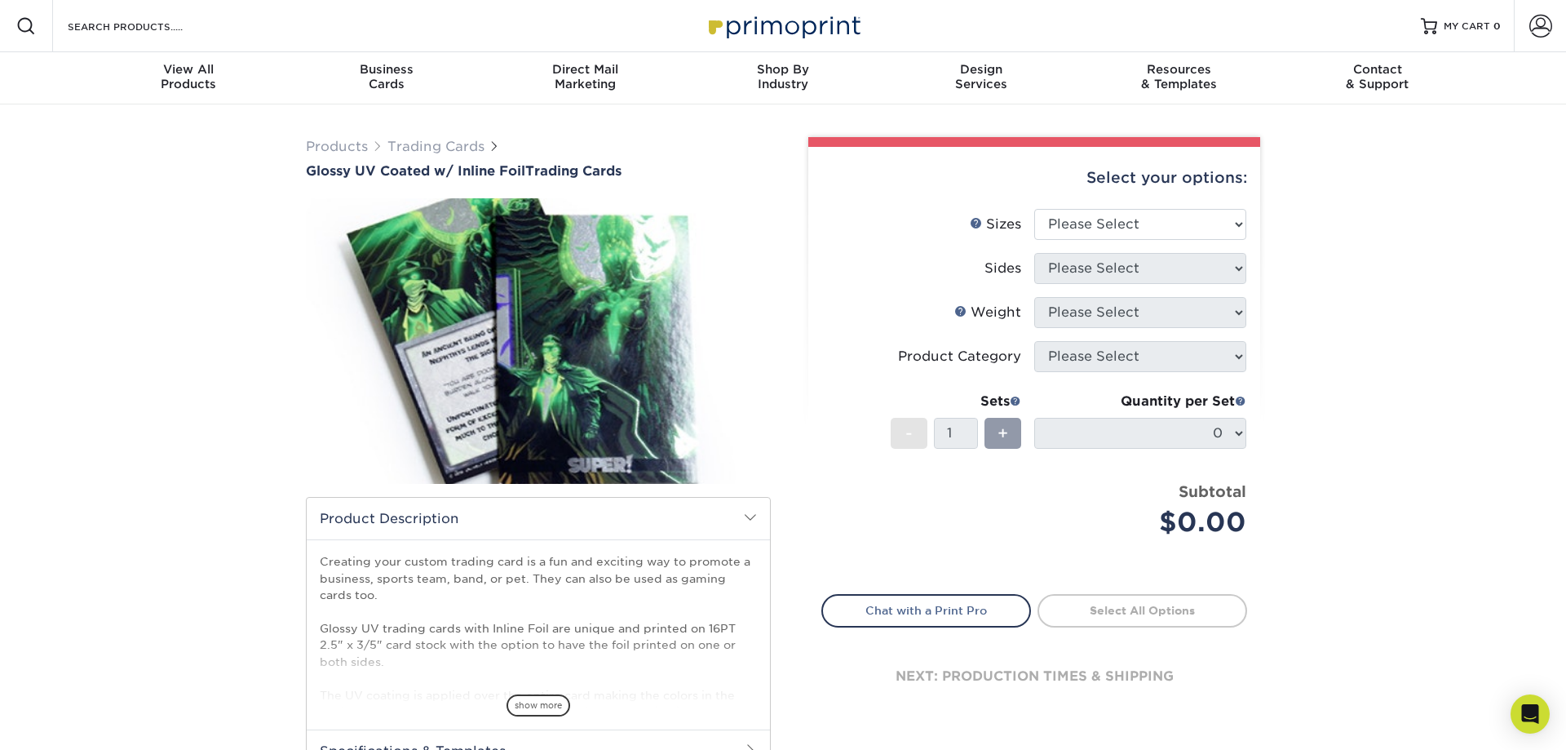
click at [1147, 207] on div "Select your options:" at bounding box center [1034, 178] width 426 height 62
click at [1034, 209] on select "Please Select 2.5" x 3.5"" at bounding box center [1140, 224] width 212 height 31
select select "2.50x3.50"
click option "2.5" x 3.5"" at bounding box center [0, 0] width 0 height 0
click at [1034, 253] on select "Please Select Print Both Sides - Foil Back Only Print Both Sides - Foil Both Si…" at bounding box center [1140, 268] width 212 height 31
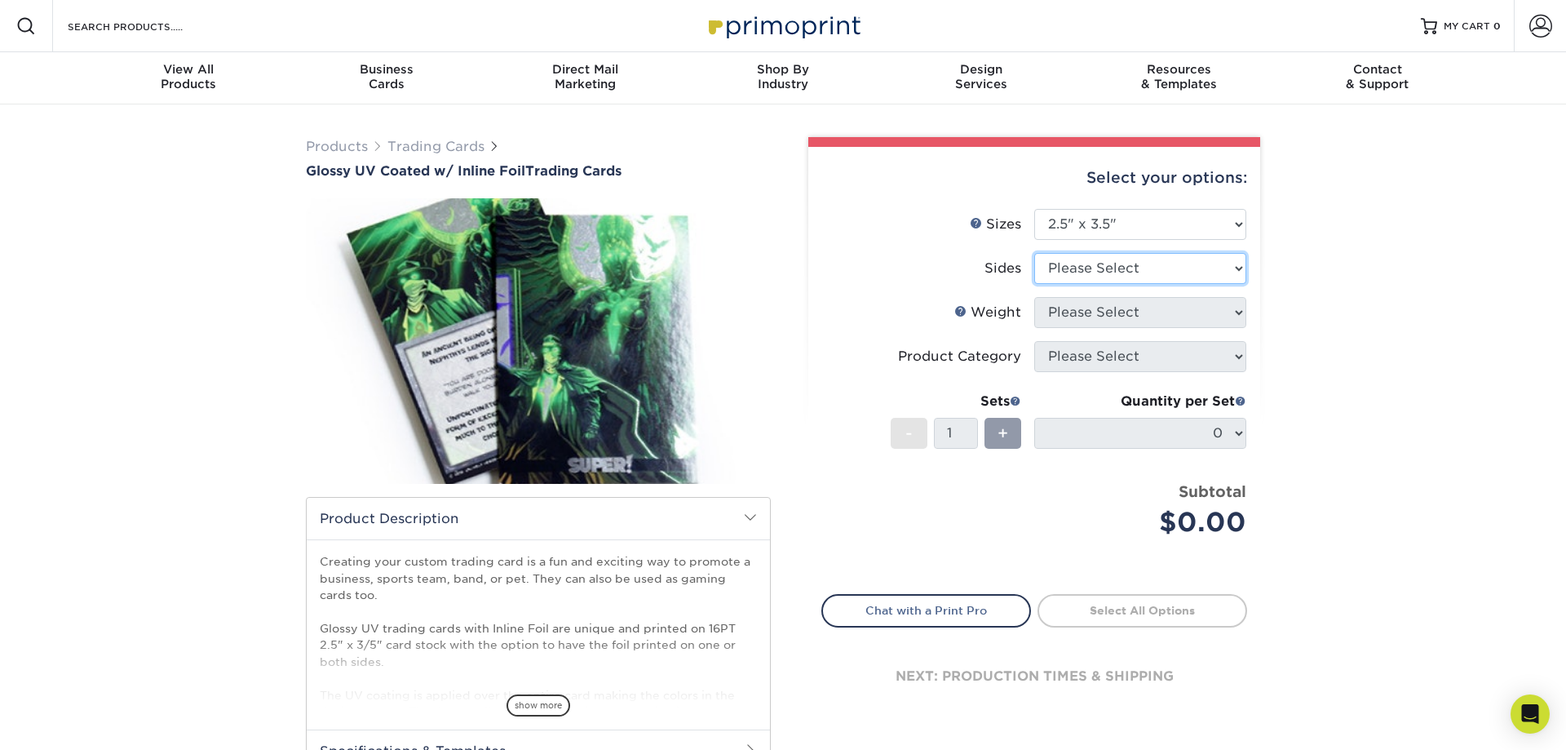
select select "34527644-b4fd-4ffb-9092-1318eefcd9d9"
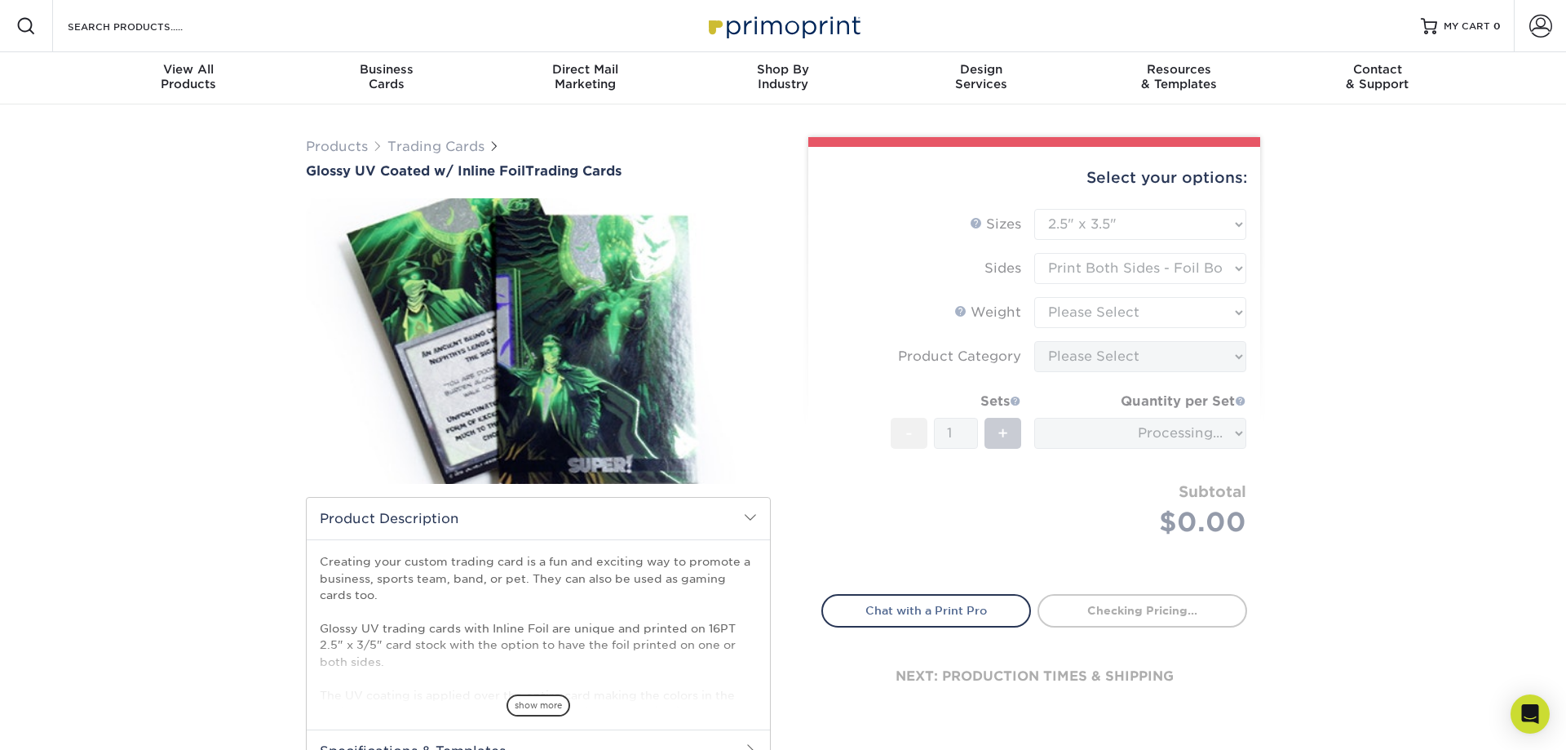
click at [1141, 311] on form "Sizes Help Sizes Please Select 2.5" x 3.5" Sides Please Select 16PT - 1" at bounding box center [1034, 392] width 426 height 366
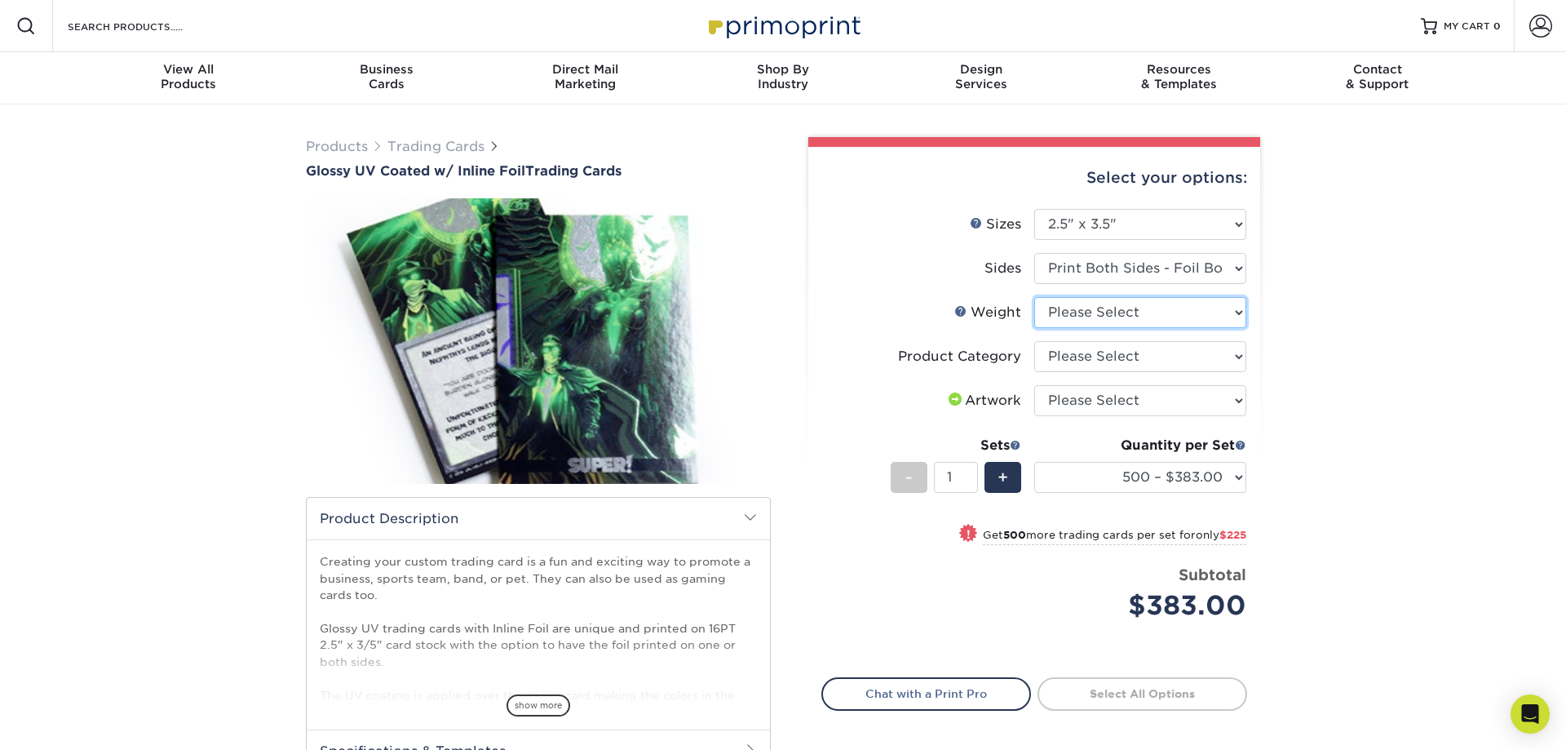
click at [1034, 297] on select "Please Select 16PT" at bounding box center [1140, 312] width 212 height 31
select select "16PT"
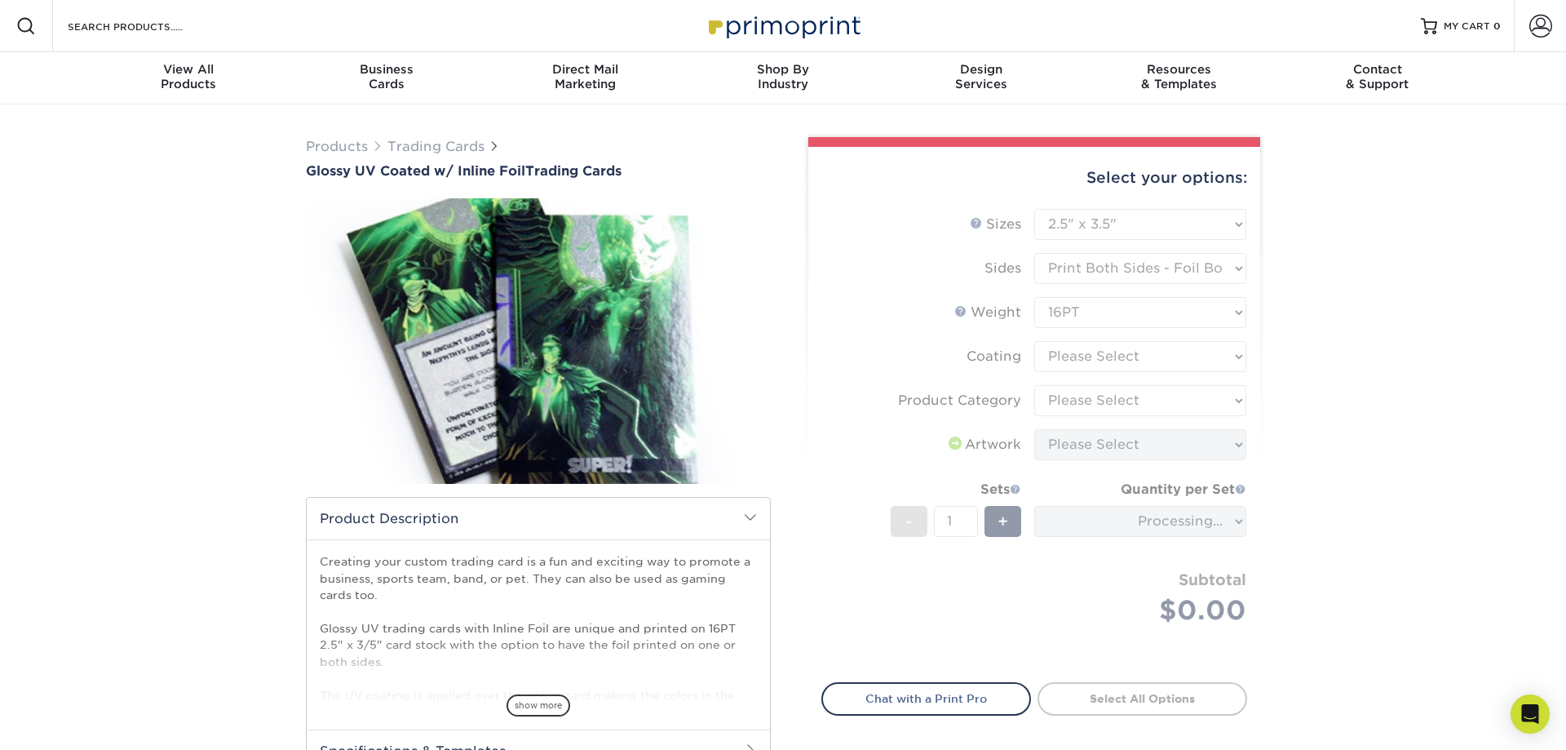
click at [1126, 355] on form "Sizes Help Sizes Please Select 2.5" x 3.5" Sides Please Select 16PT - 1" at bounding box center [1034, 436] width 426 height 454
click at [1149, 362] on form "Sizes Help Sizes Please Select 2.5" x 3.5" Sides Please Select 16PT - 1" at bounding box center [1034, 436] width 426 height 454
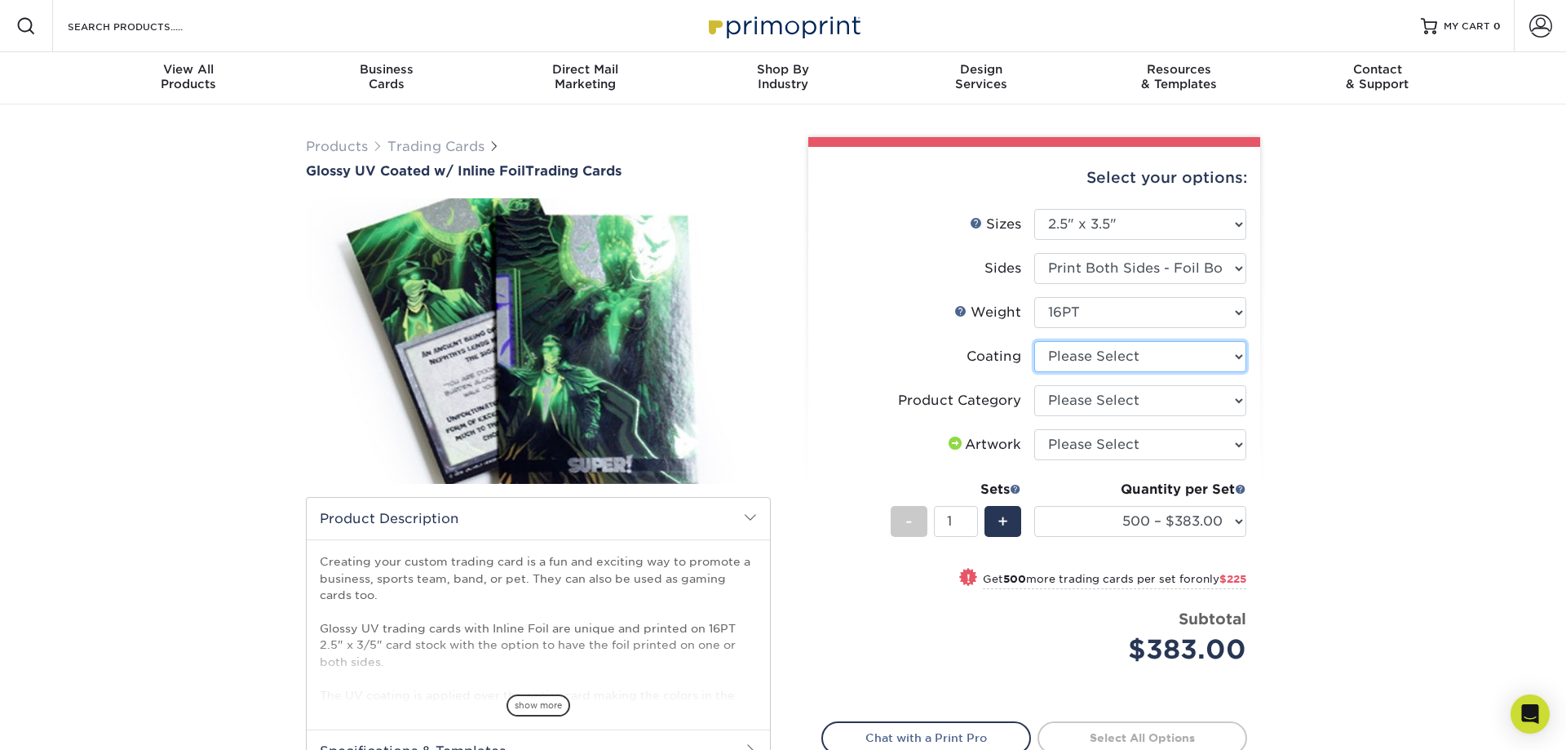
click at [1034, 341] on select at bounding box center [1140, 356] width 212 height 31
select select "ae367451-b2b8-45df-a344-0f05b6a12993"
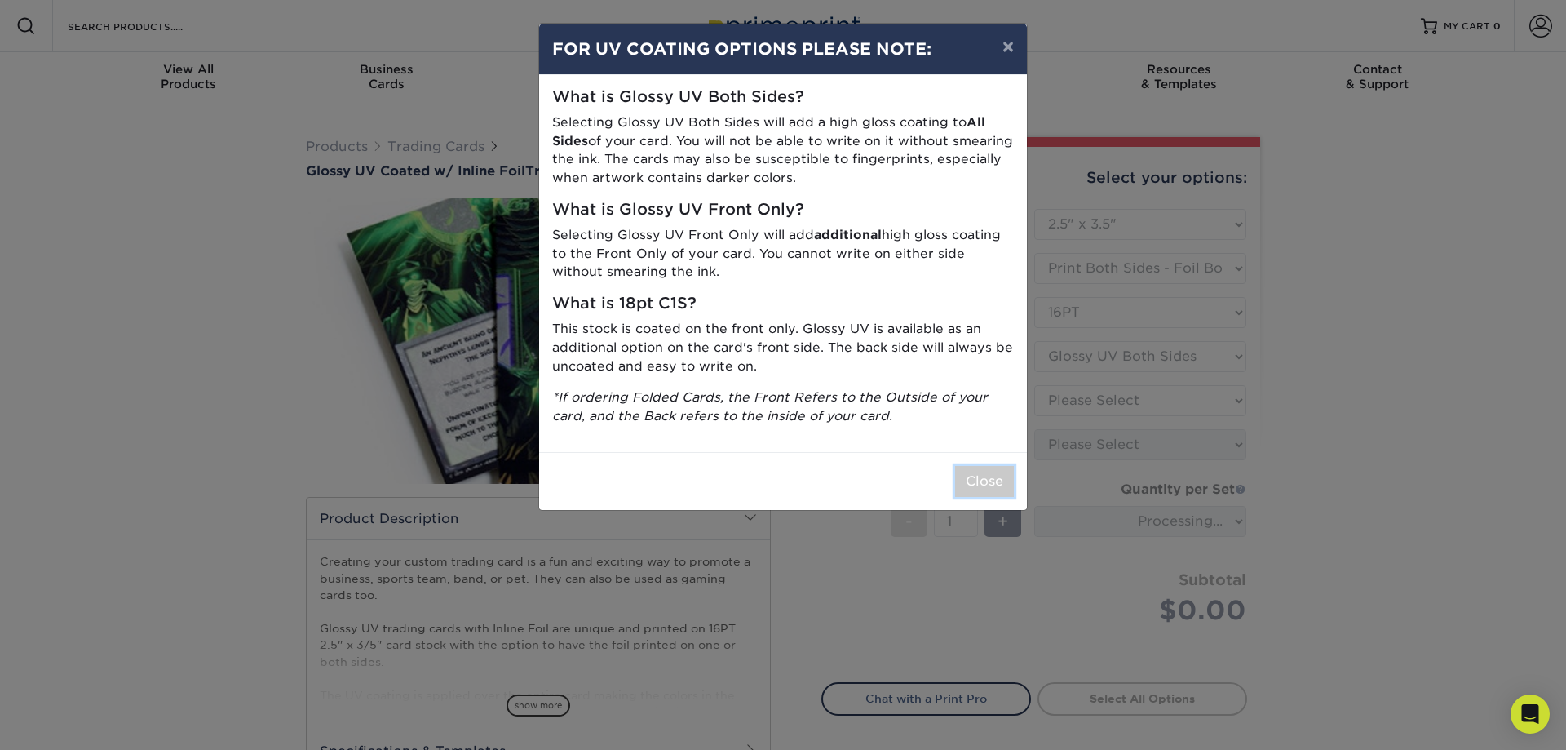
click at [985, 489] on button "Close" at bounding box center [984, 481] width 59 height 31
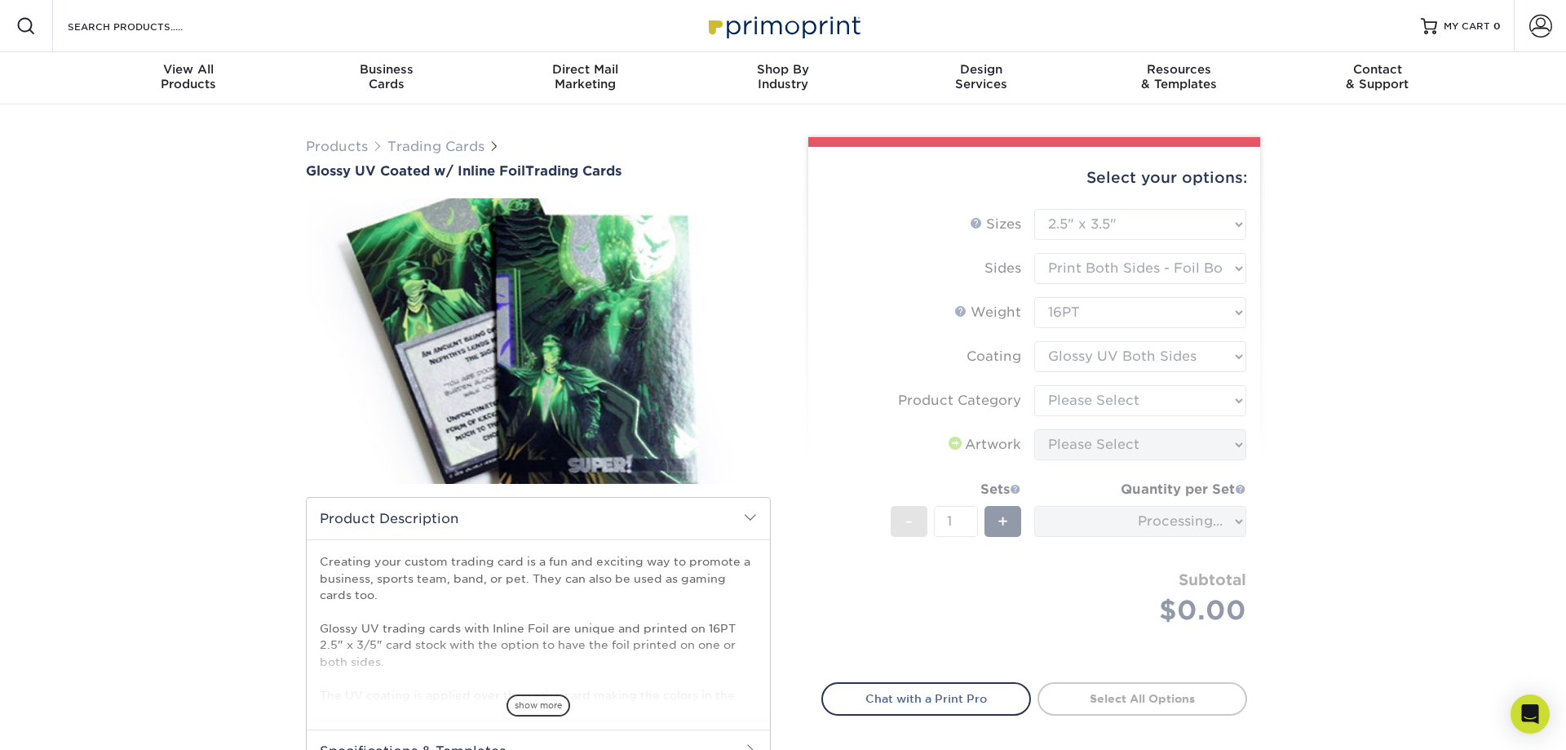
click at [985, 485] on form "Sizes Help Sizes Please Select 2.5" x 3.5" Sides Please Select 16PT - 1" at bounding box center [1034, 436] width 426 height 454
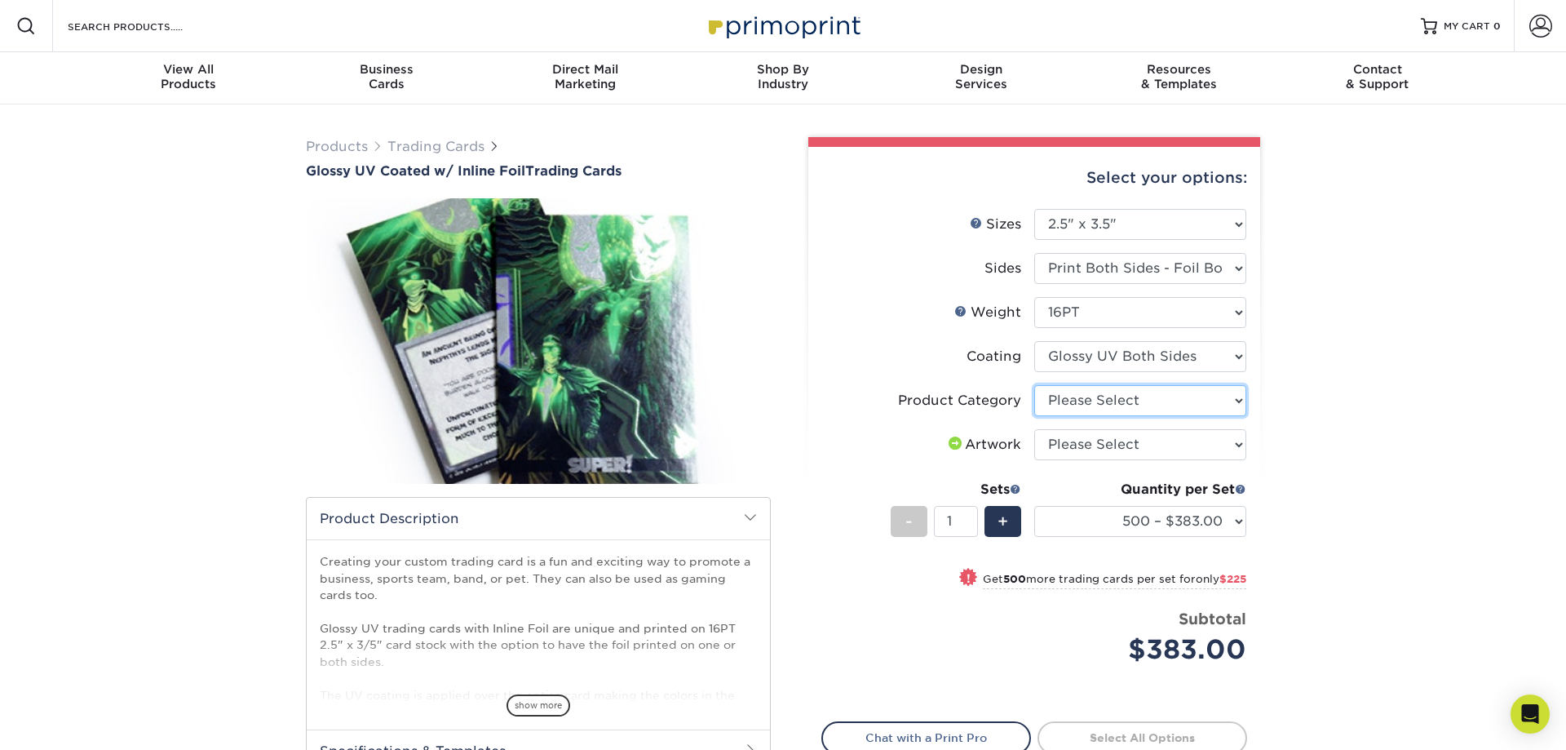
click at [1034, 385] on select "Please Select Trading Cards" at bounding box center [1140, 400] width 212 height 31
select select "c2f9bce9-36c2-409d-b101-c29d9d031e18"
click option "Trading Cards" at bounding box center [0, 0] width 0 height 0
click at [1034, 429] on select "Please Select I will upload files I need a design - $100" at bounding box center [1140, 444] width 212 height 31
select select "upload"
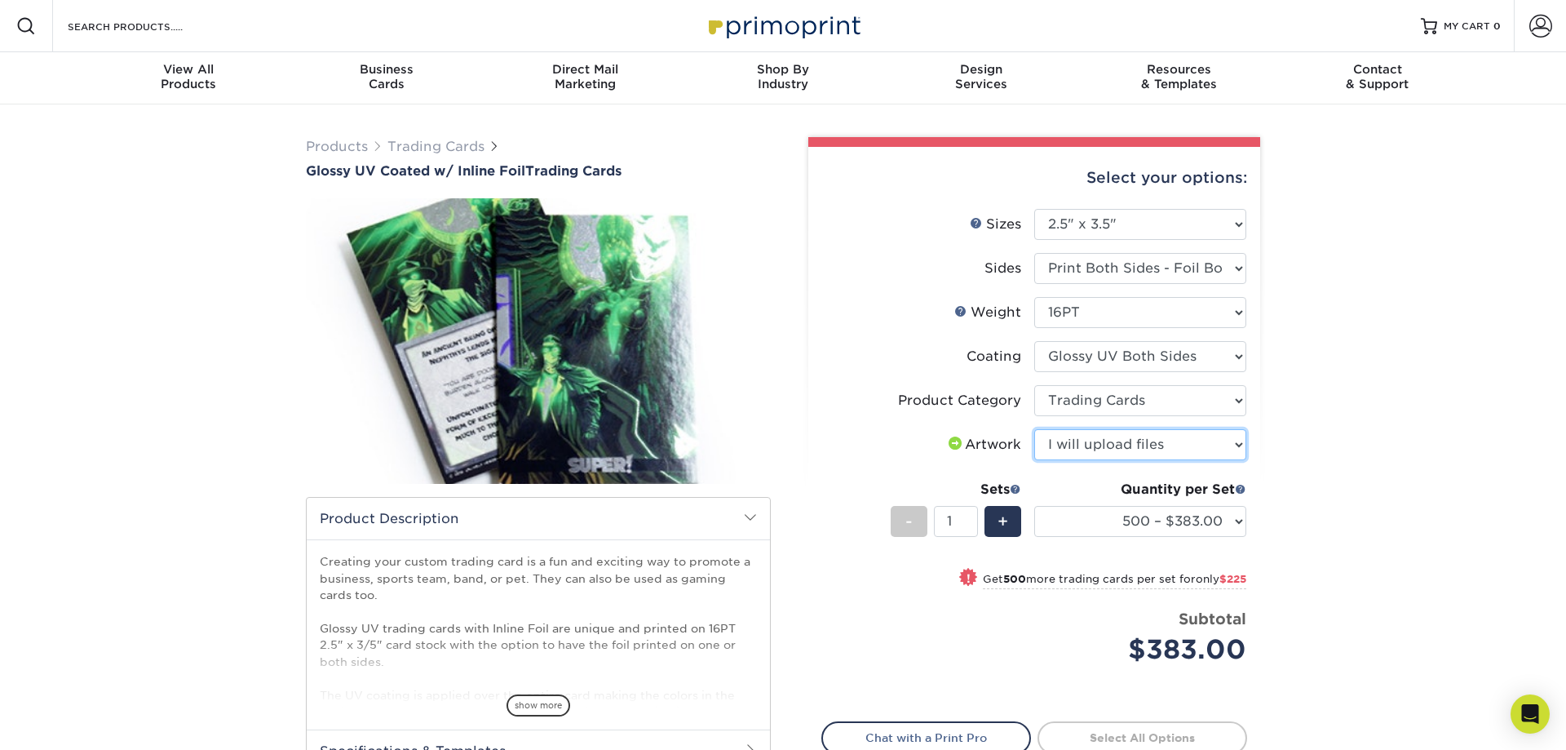
click option "I will upload files" at bounding box center [0, 0] width 0 height 0
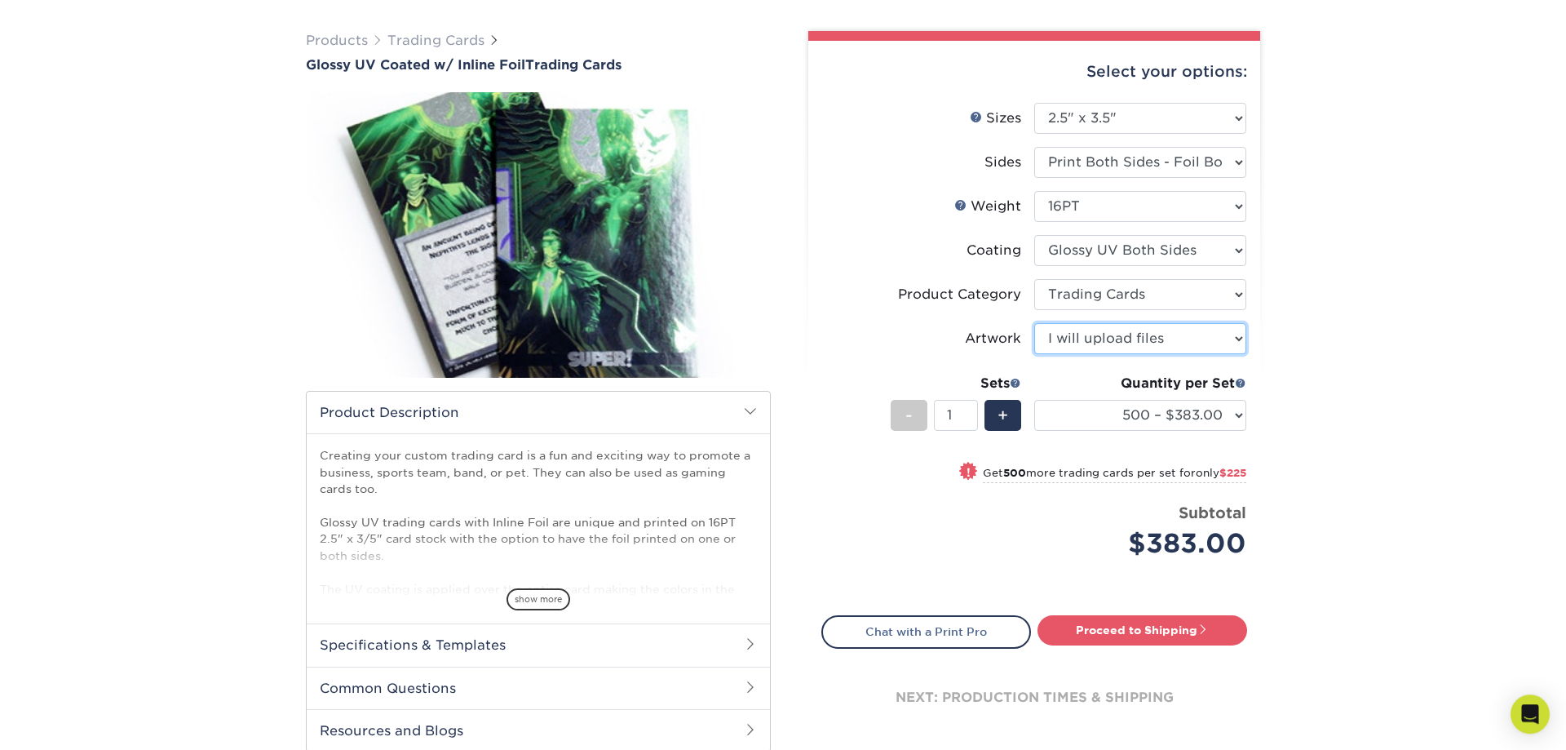
scroll to position [166, 0]
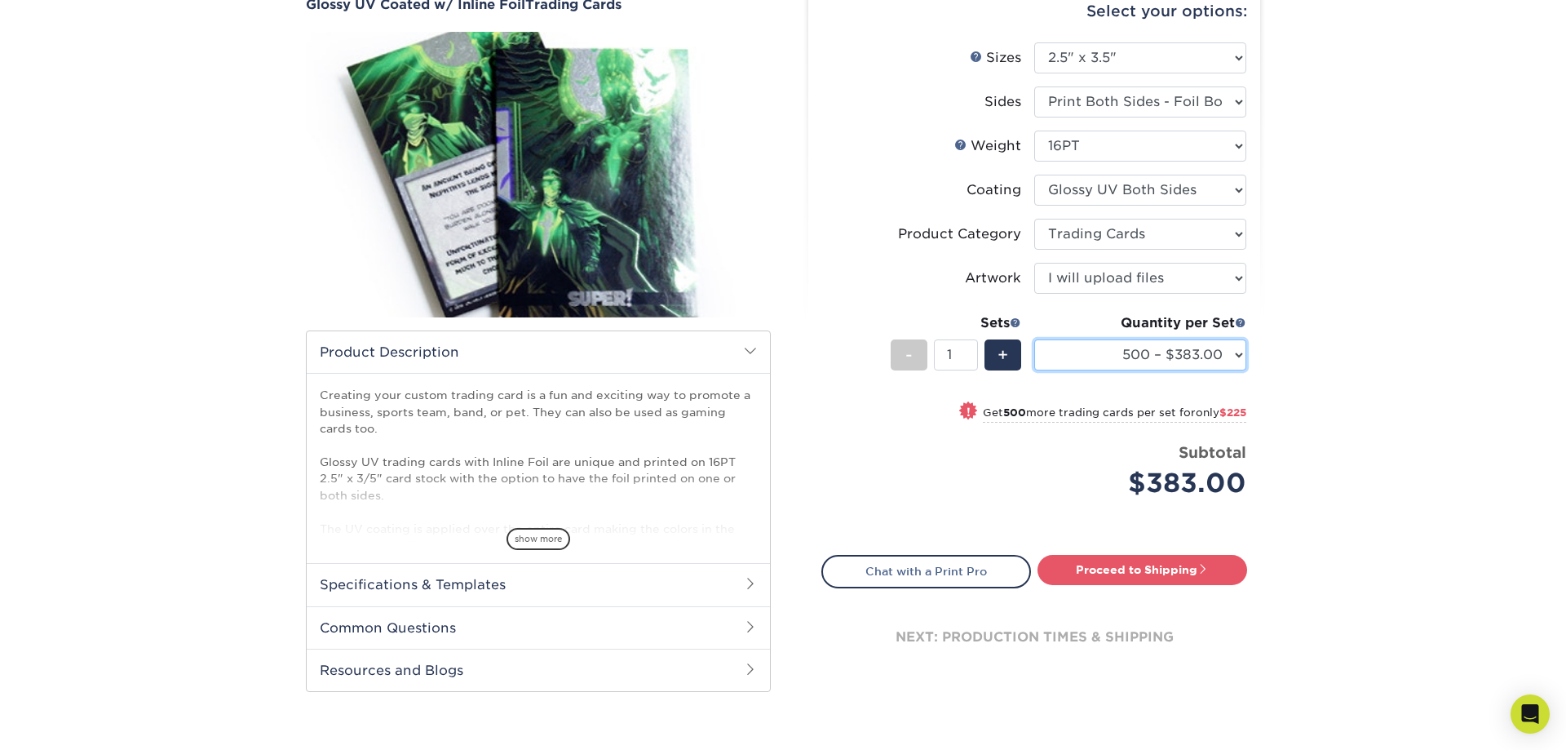
click at [1034, 339] on select "500 – $383.00 1000 – $608.00 2500 – $883.00 5000 – $1252.00" at bounding box center [1140, 354] width 212 height 31
click option "2500 – $883.00" at bounding box center [0, 0] width 0 height 0
click at [1034, 339] on select "500 – $383.00 1000 – $608.00 2500 – $883.00 5000 – $1252.00" at bounding box center [1140, 354] width 212 height 31
select select "500 – $383.00"
click option "500 – $383.00" at bounding box center [0, 0] width 0 height 0
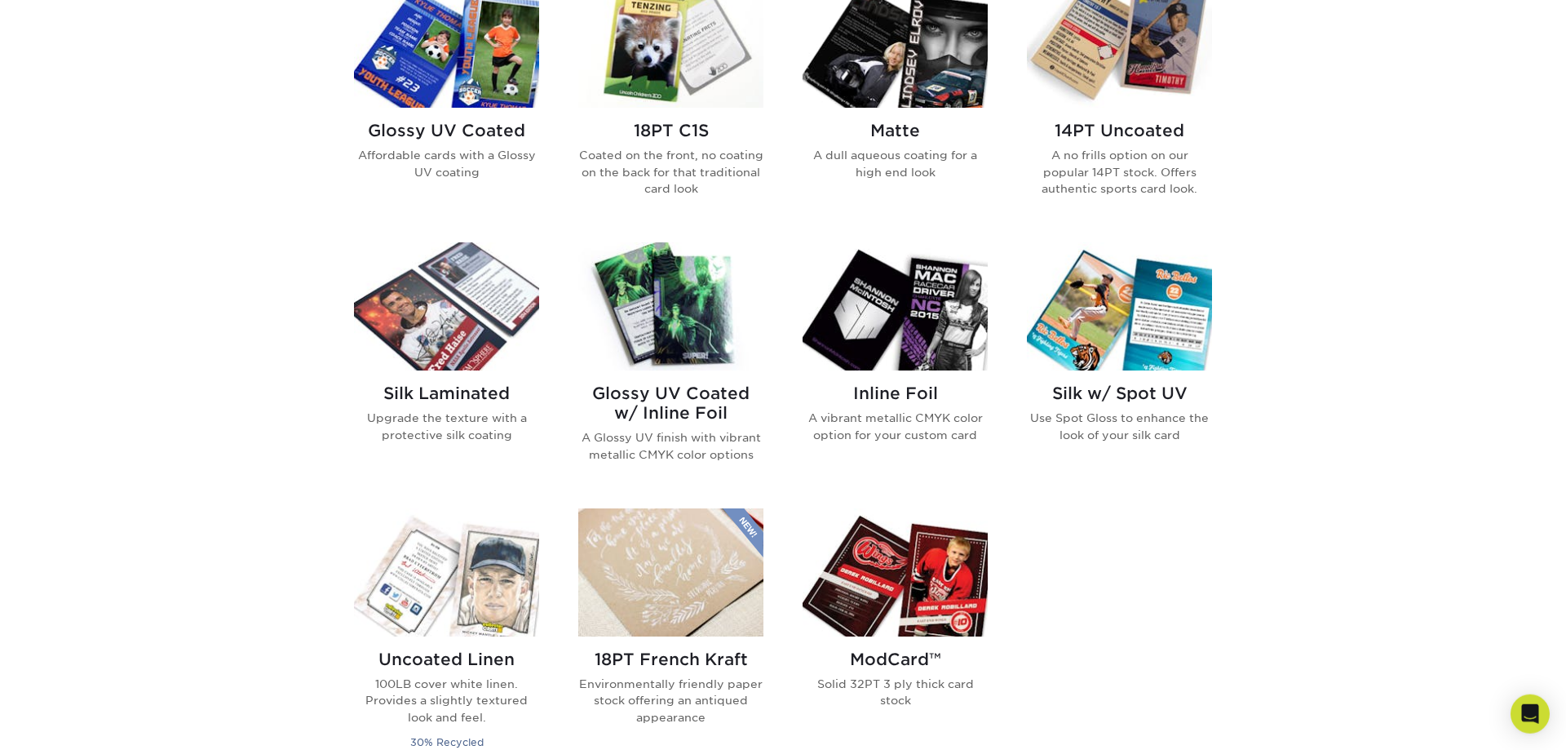
scroll to position [832, 0]
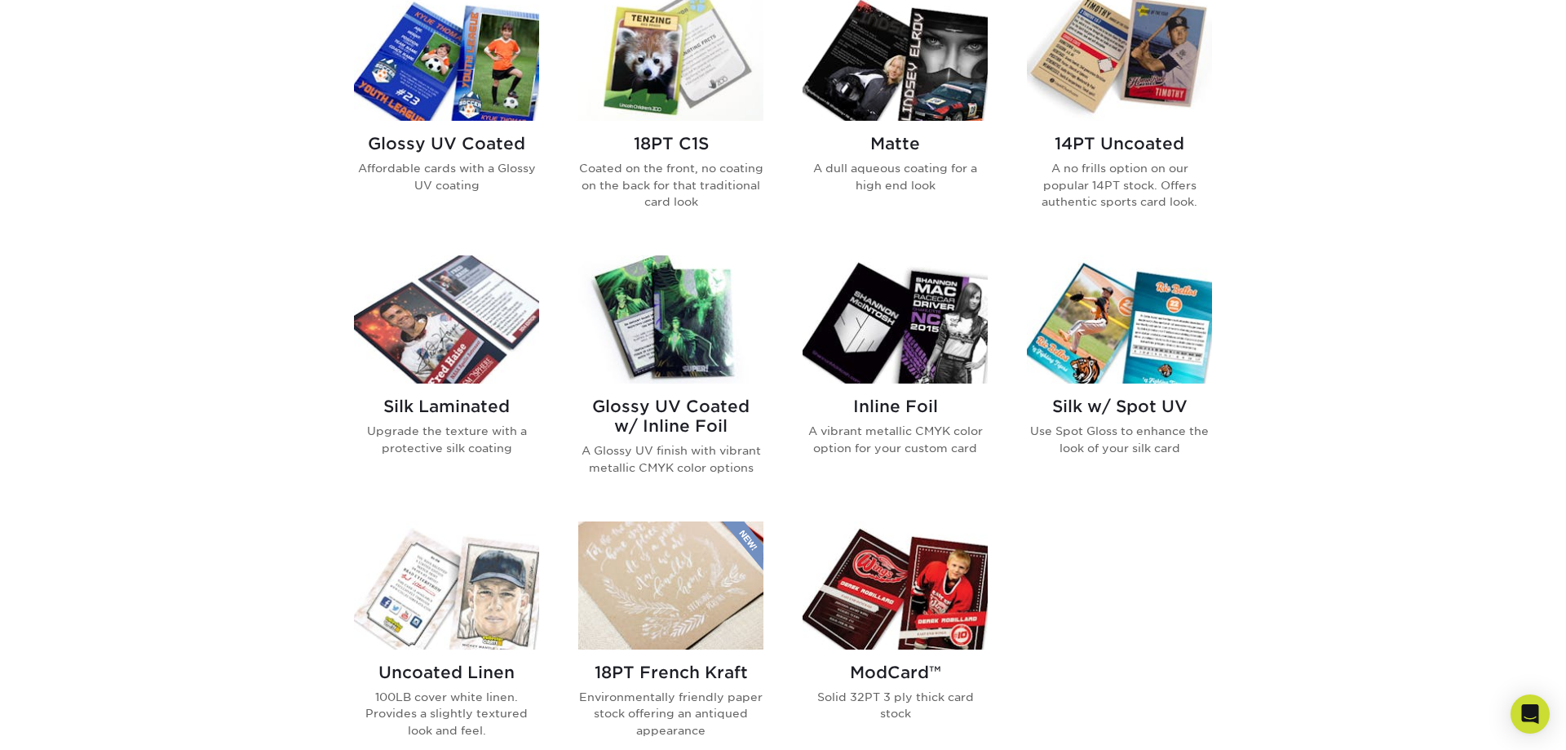
click at [918, 353] on img at bounding box center [895, 319] width 185 height 128
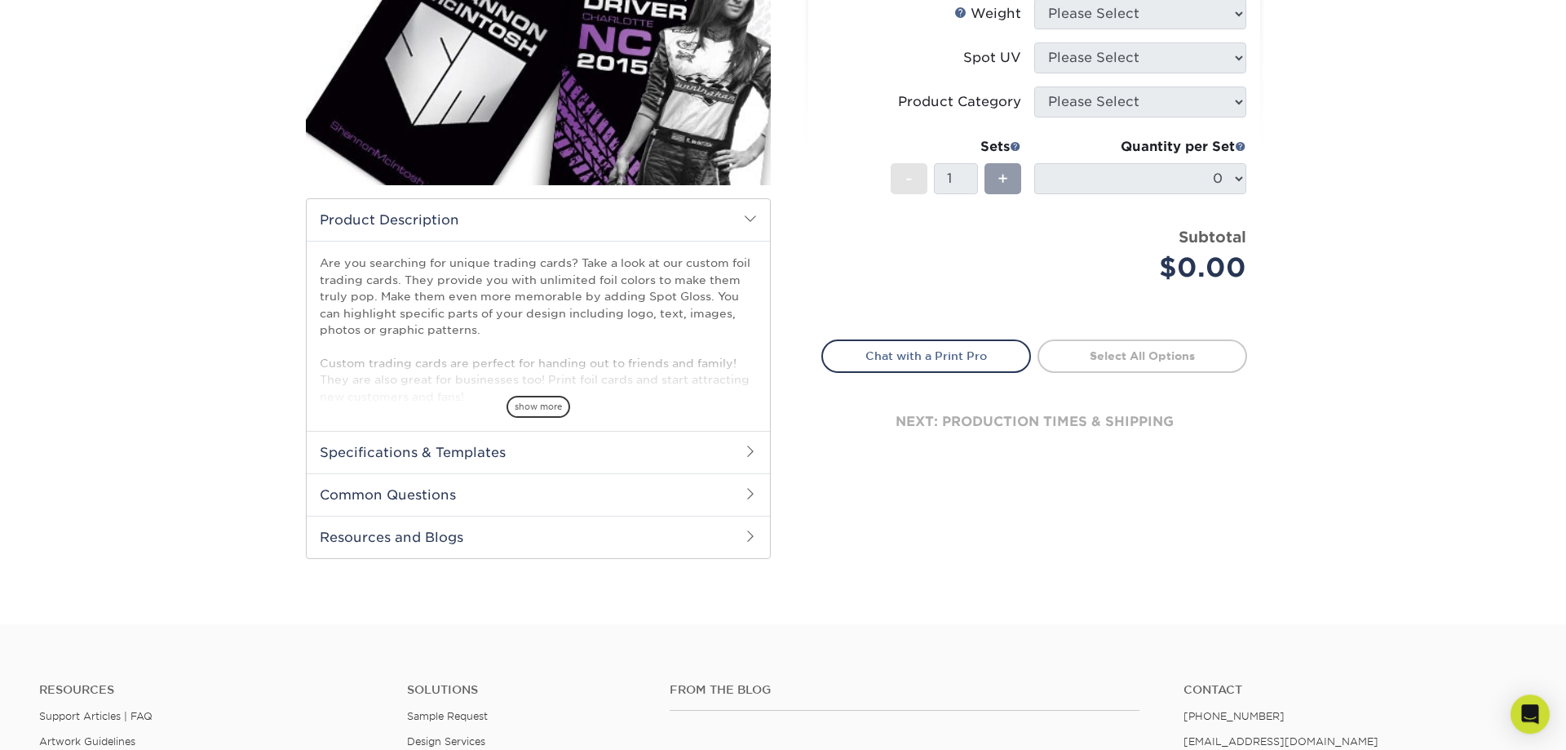
scroll to position [333, 0]
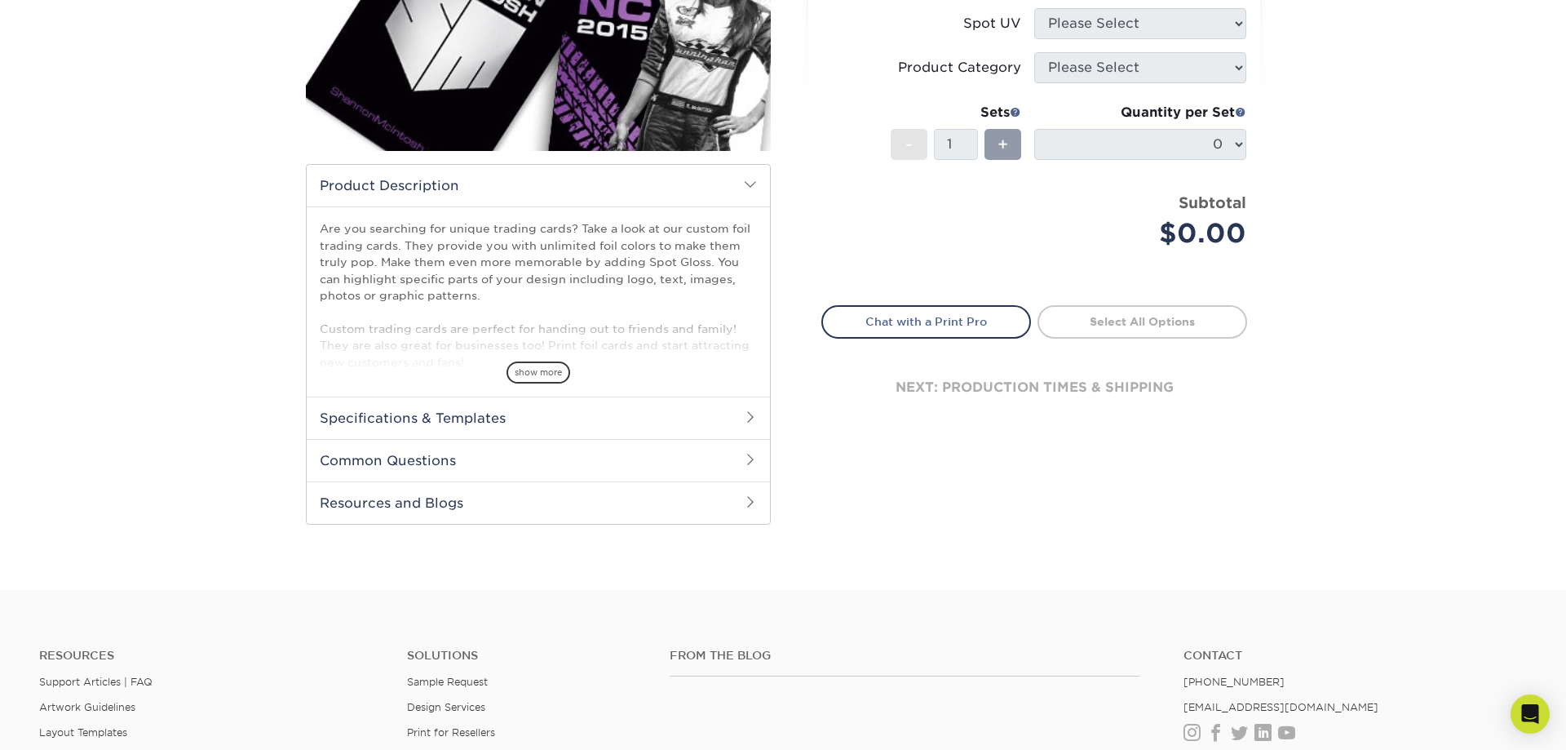
click at [741, 456] on h2 "Common Questions" at bounding box center [538, 460] width 463 height 42
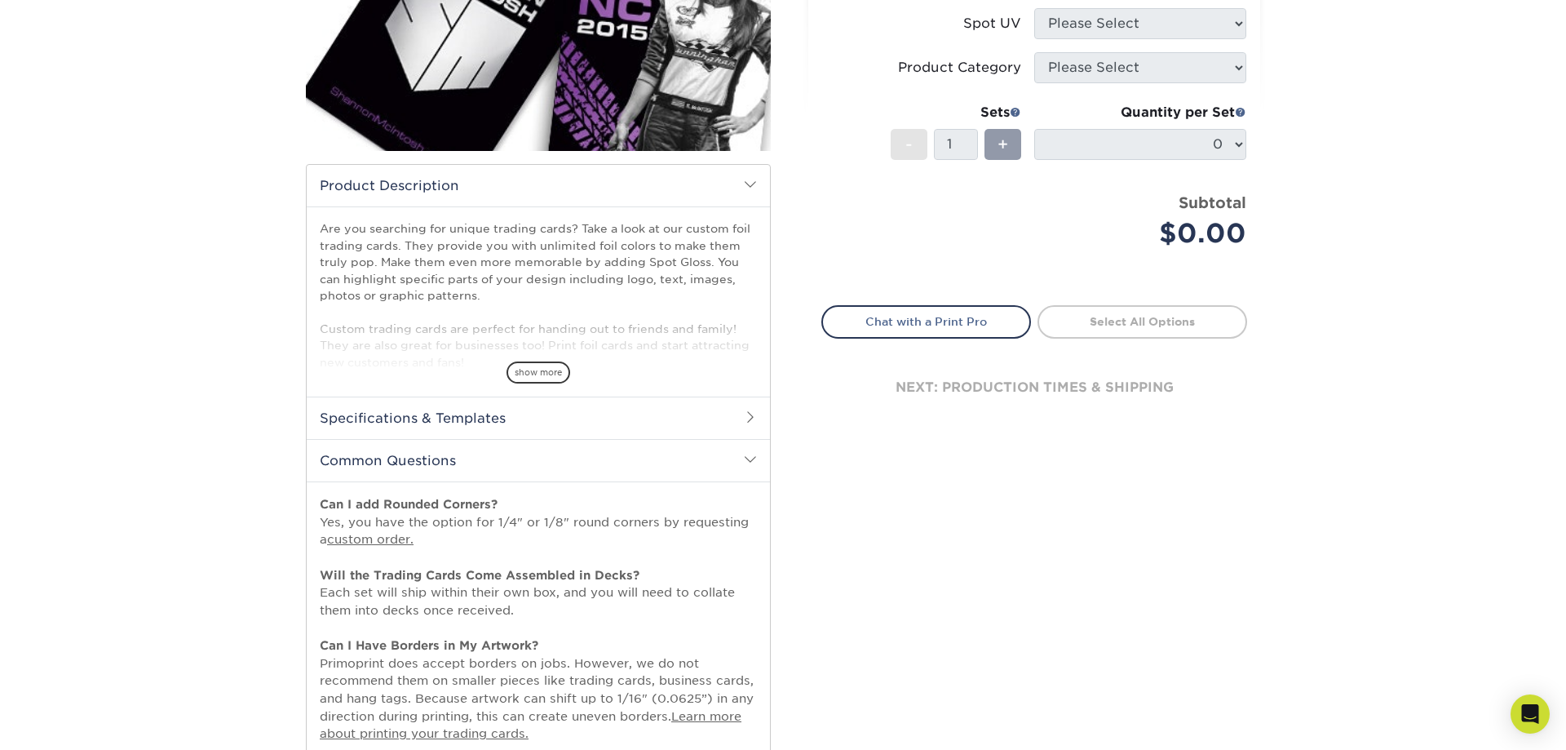
click at [737, 414] on h2 "Specifications & Templates" at bounding box center [538, 417] width 463 height 42
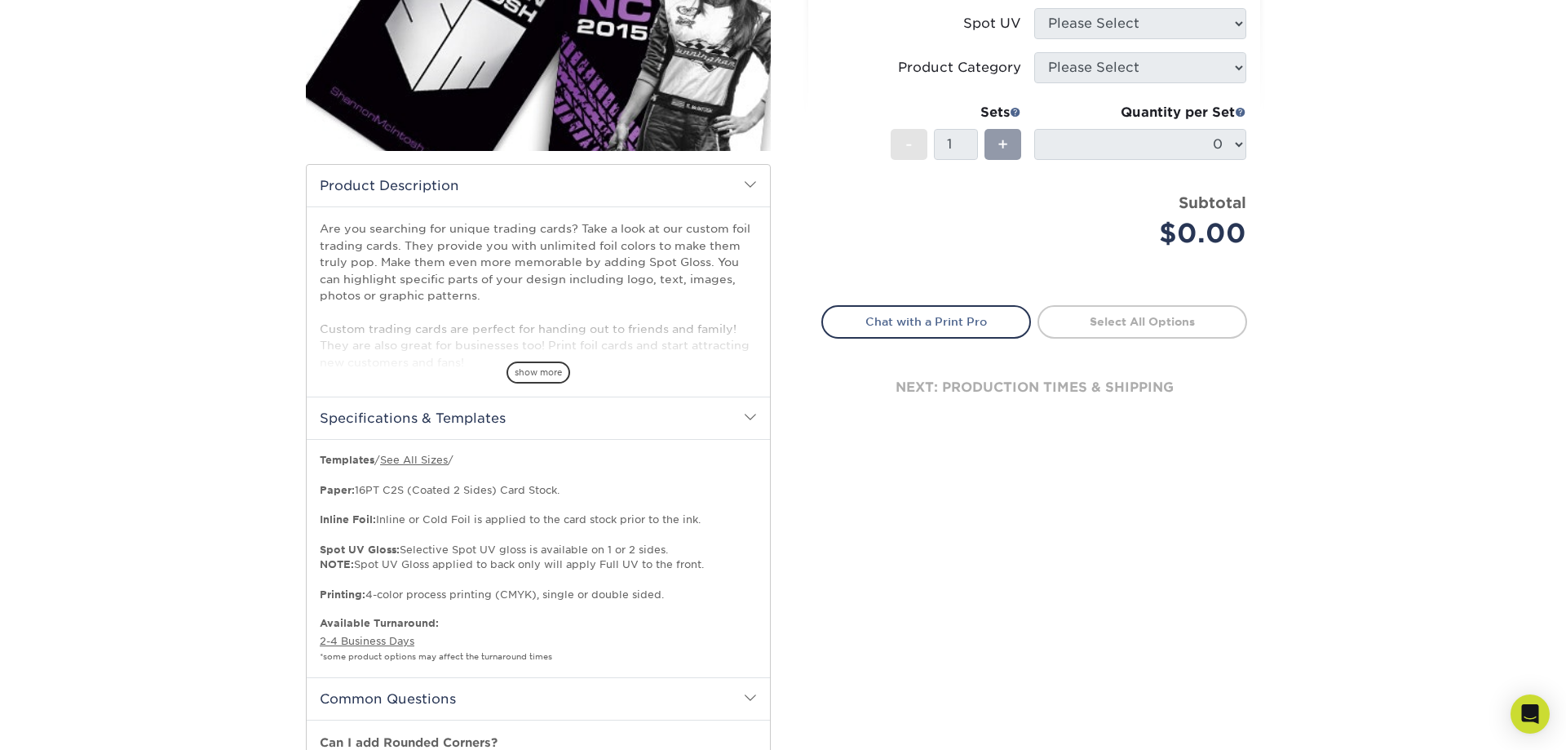
scroll to position [0, 0]
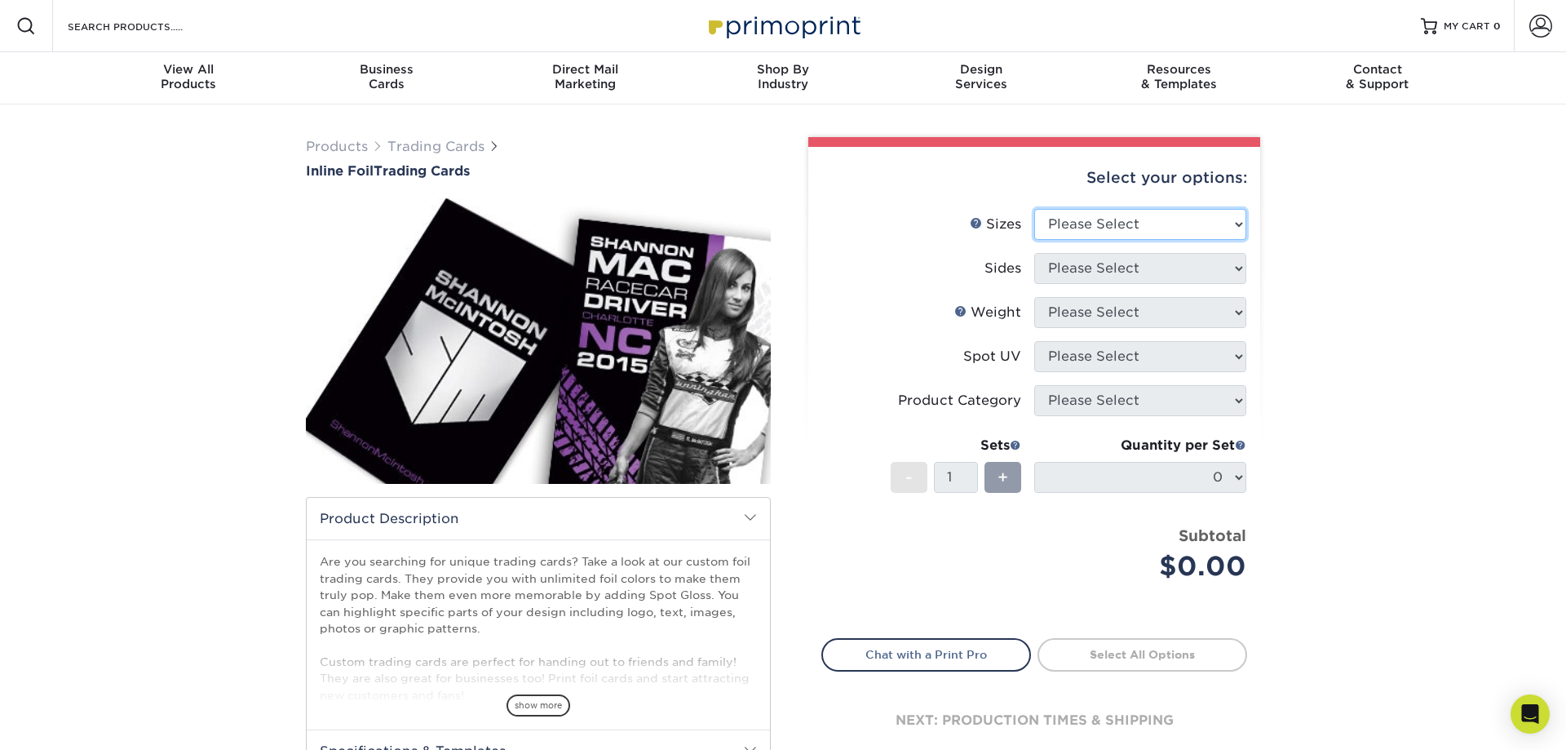
click at [1034, 209] on select "Please Select 2.5" x 3.5"" at bounding box center [1140, 224] width 212 height 31
select select "2.50x3.50"
click option "2.5" x 3.5"" at bounding box center [0, 0] width 0 height 0
click at [1034, 253] on select "Please Select Print Both Sides - Foil Back Only Print Both Sides - Foil Both Si…" at bounding box center [1140, 268] width 212 height 31
